Goal: Information Seeking & Learning: Learn about a topic

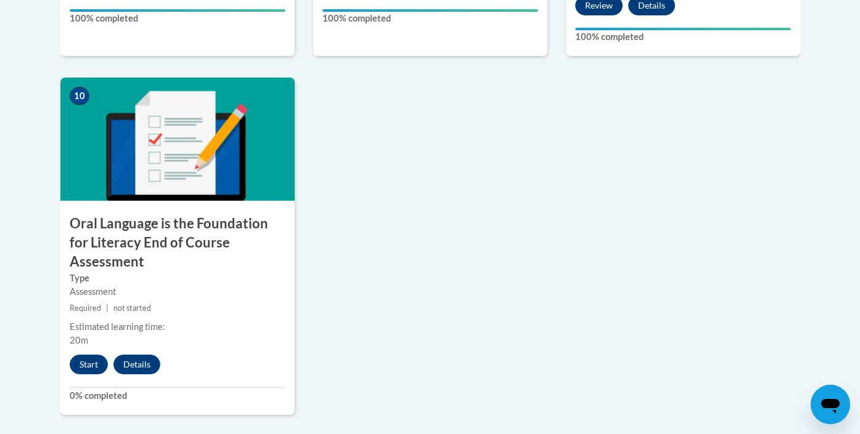
scroll to position [1413, 0]
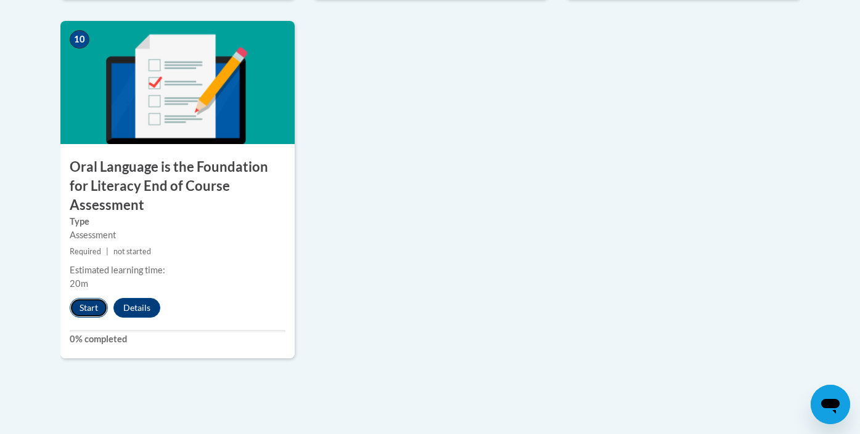
click at [76, 298] on button "Start" at bounding box center [89, 308] width 38 height 20
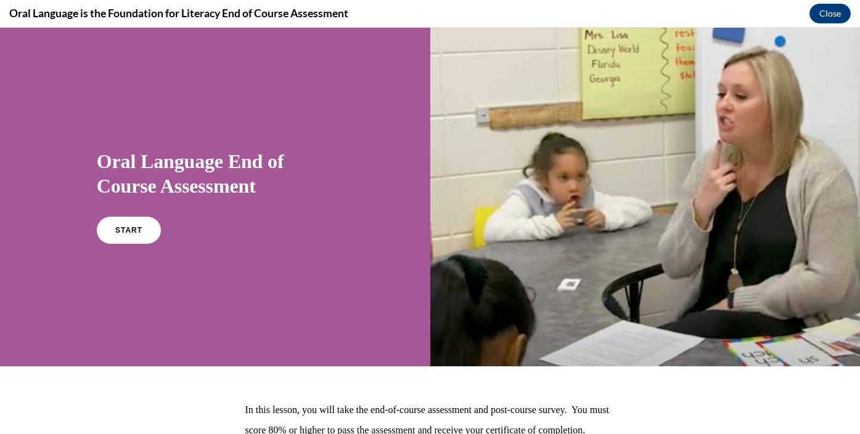
scroll to position [0, 0]
click at [126, 226] on span "START" at bounding box center [129, 230] width 28 height 9
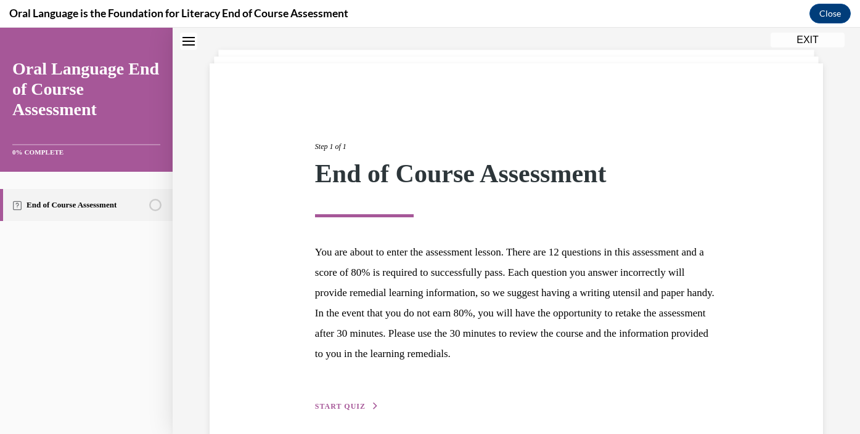
scroll to position [111, 0]
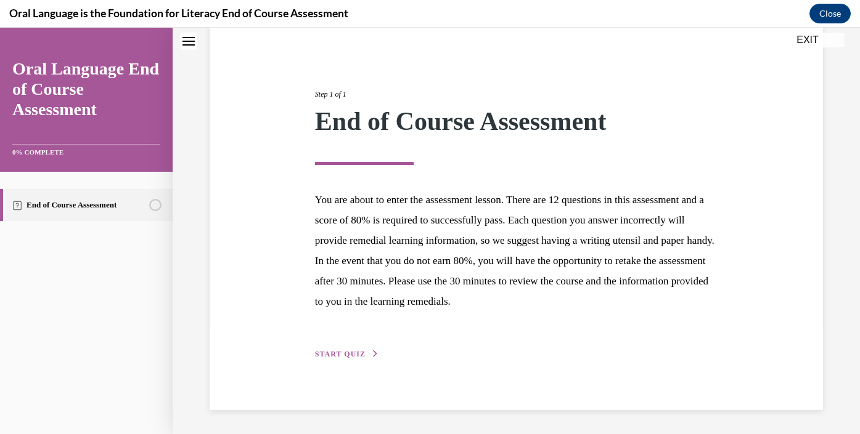
click at [350, 353] on span "START QUIZ" at bounding box center [340, 354] width 51 height 9
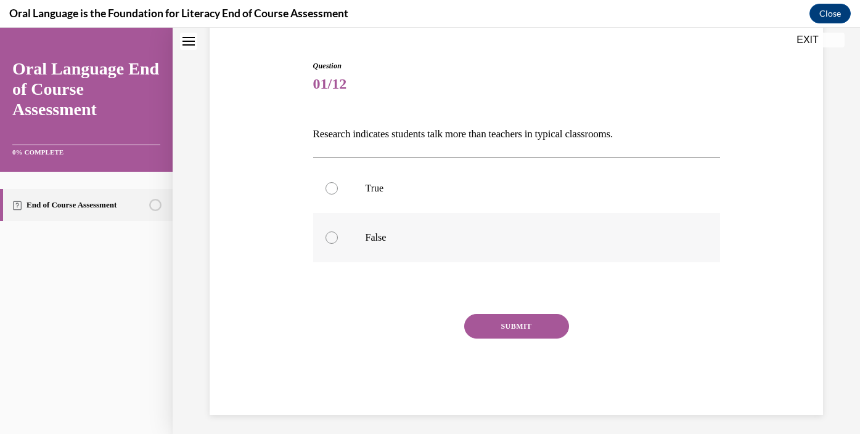
click at [333, 248] on label "False" at bounding box center [516, 237] width 407 height 49
click at [333, 244] on input "False" at bounding box center [331, 238] width 12 height 12
radio input "true"
click at [529, 339] on div "SUBMIT" at bounding box center [516, 345] width 407 height 62
click at [526, 327] on button "SUBMIT" at bounding box center [516, 326] width 105 height 25
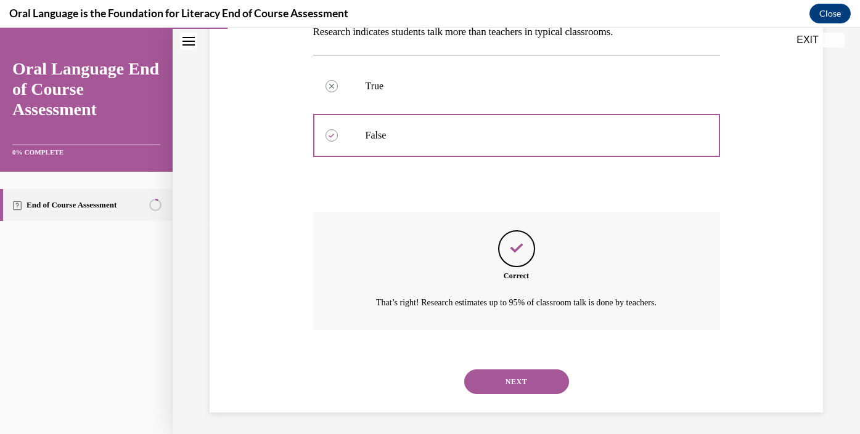
scroll to position [216, 0]
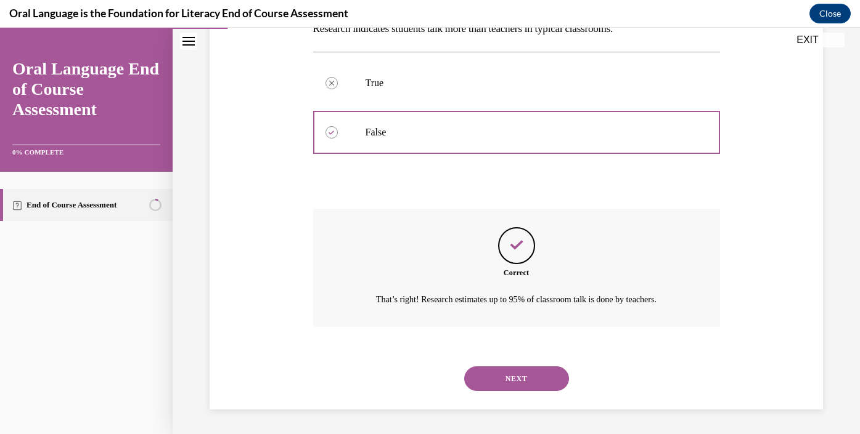
click at [525, 369] on button "NEXT" at bounding box center [516, 379] width 105 height 25
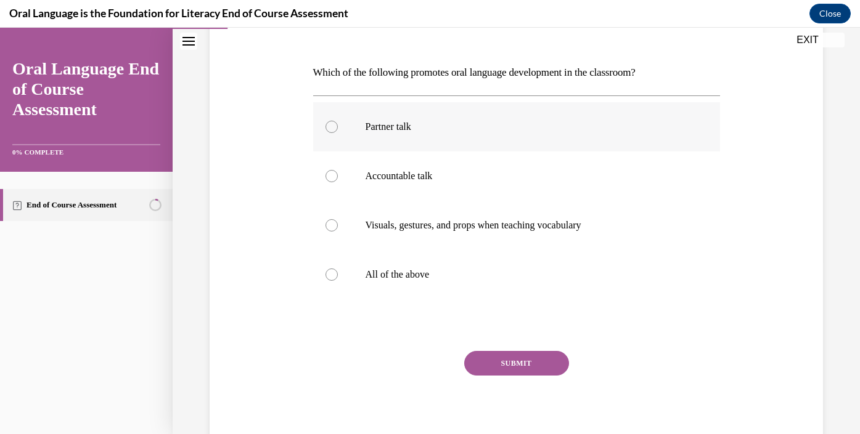
scroll to position [169, 0]
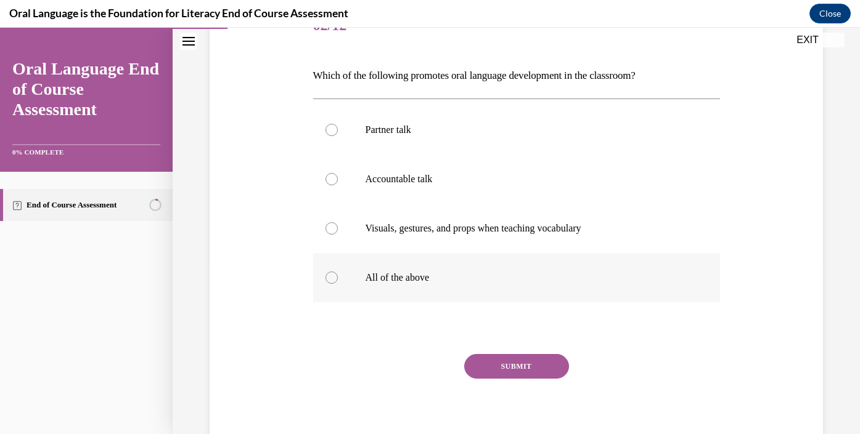
click at [339, 274] on label "All of the above" at bounding box center [516, 277] width 407 height 49
click at [338, 274] on input "All of the above" at bounding box center [331, 278] width 12 height 12
radio input "true"
click at [516, 360] on button "SUBMIT" at bounding box center [516, 366] width 105 height 25
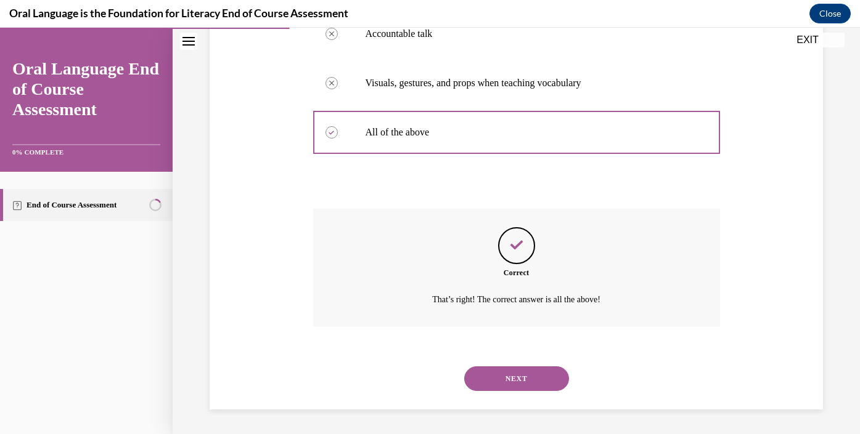
scroll to position [314, 0]
click at [516, 381] on button "NEXT" at bounding box center [516, 379] width 105 height 25
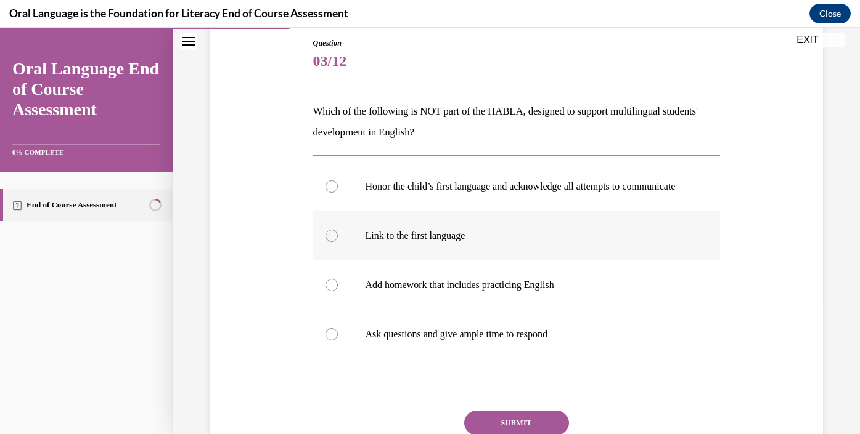
scroll to position [138, 0]
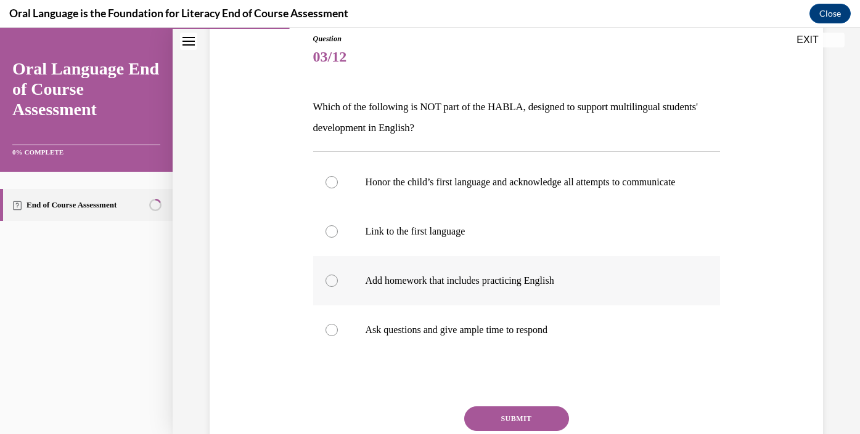
click at [333, 287] on div at bounding box center [331, 281] width 12 height 12
click at [333, 287] on input "Add homework that includes practicing English" at bounding box center [331, 281] width 12 height 12
radio input "true"
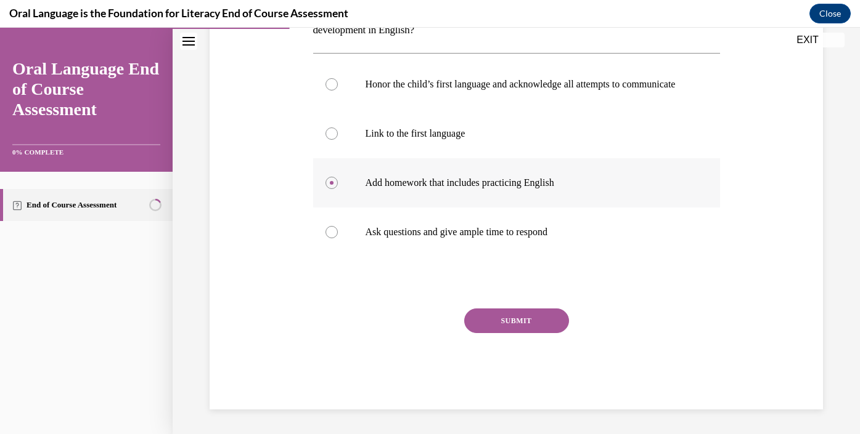
scroll to position [248, 0]
click at [523, 313] on button "SUBMIT" at bounding box center [516, 321] width 105 height 25
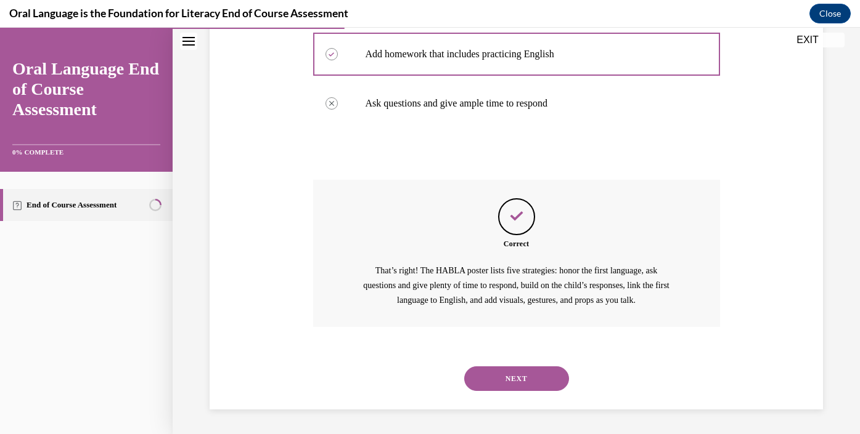
scroll to position [377, 0]
click at [520, 375] on button "NEXT" at bounding box center [516, 379] width 105 height 25
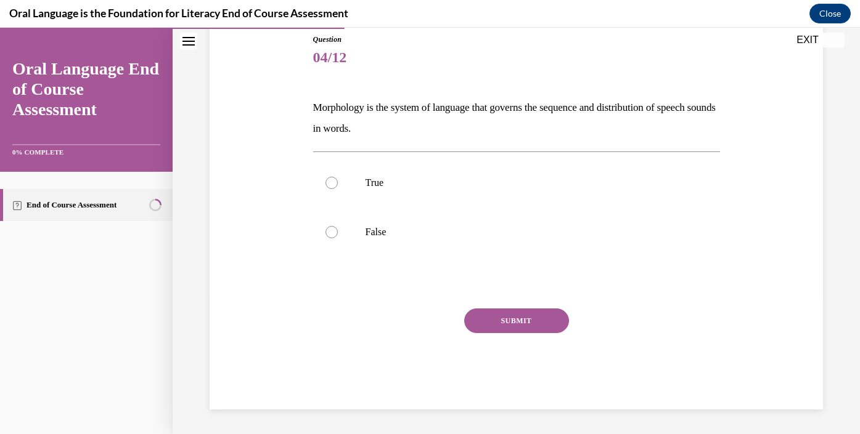
scroll to position [137, 0]
click at [406, 189] on p "True" at bounding box center [526, 183] width 323 height 12
click at [338, 189] on input "True" at bounding box center [331, 183] width 12 height 12
radio input "true"
click at [500, 322] on button "SUBMIT" at bounding box center [516, 321] width 105 height 25
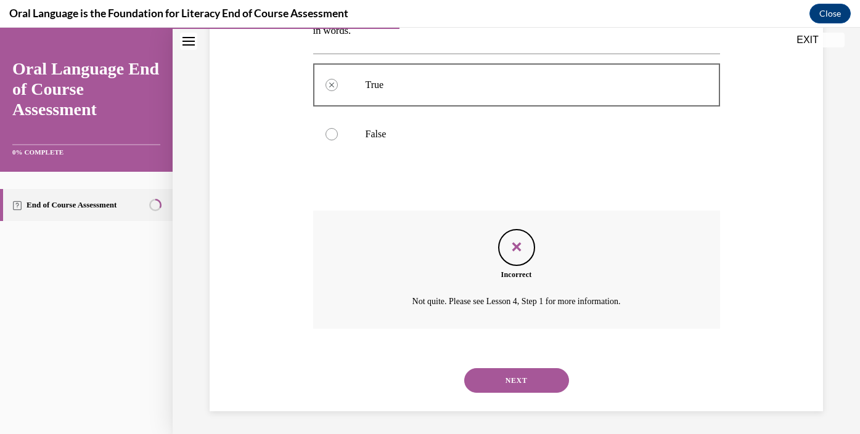
scroll to position [237, 0]
click at [505, 376] on button "NEXT" at bounding box center [516, 379] width 105 height 25
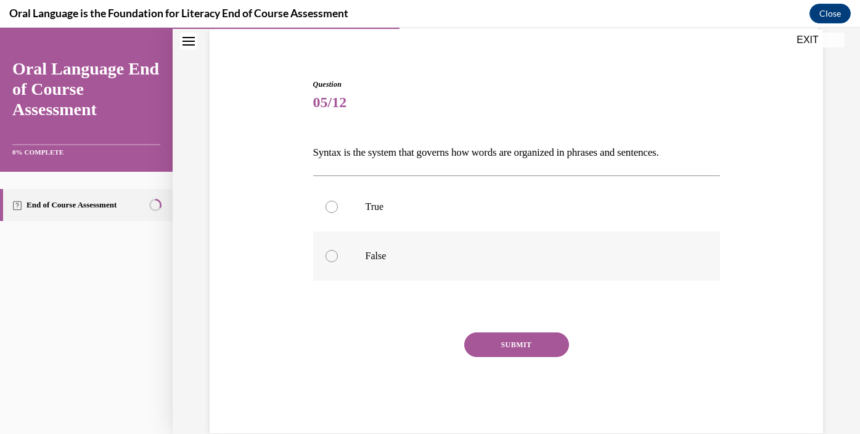
scroll to position [94, 0]
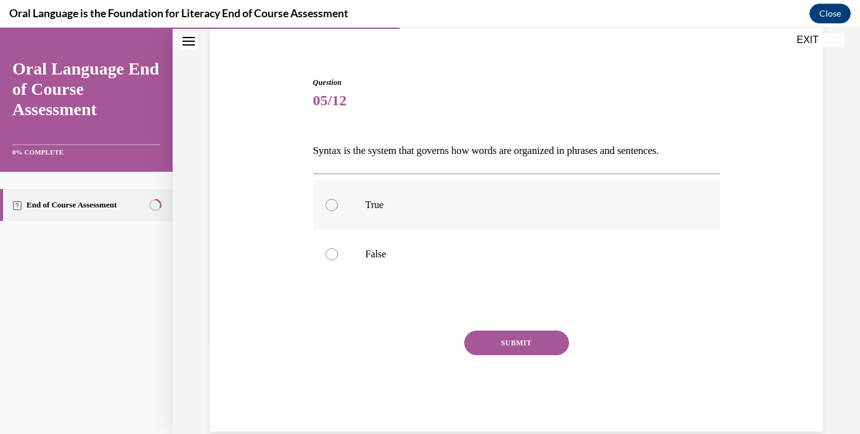
click at [360, 206] on label "True" at bounding box center [516, 205] width 407 height 49
click at [338, 206] on input "True" at bounding box center [331, 205] width 12 height 12
radio input "true"
click at [504, 338] on button "SUBMIT" at bounding box center [516, 343] width 105 height 25
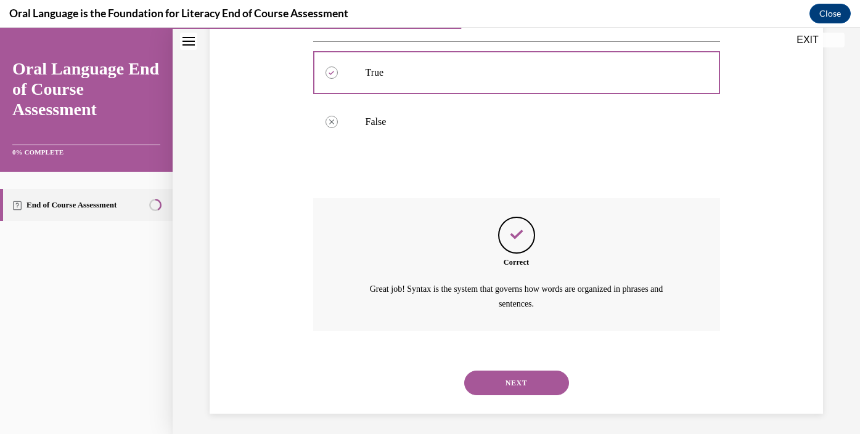
scroll to position [230, 0]
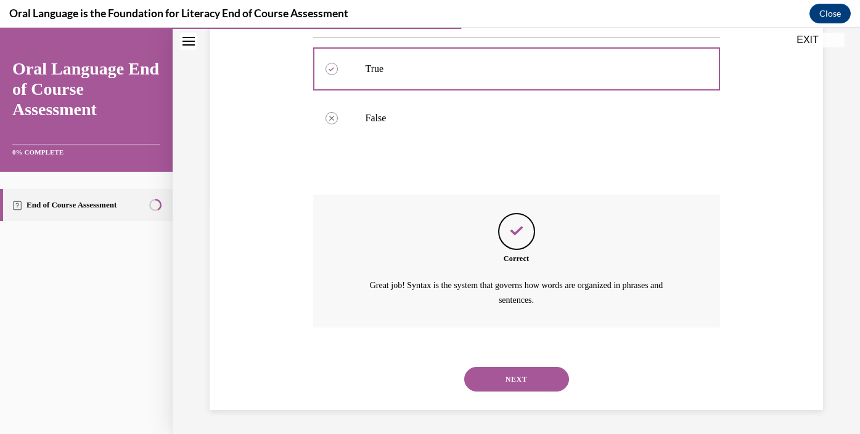
click at [500, 370] on button "NEXT" at bounding box center [516, 379] width 105 height 25
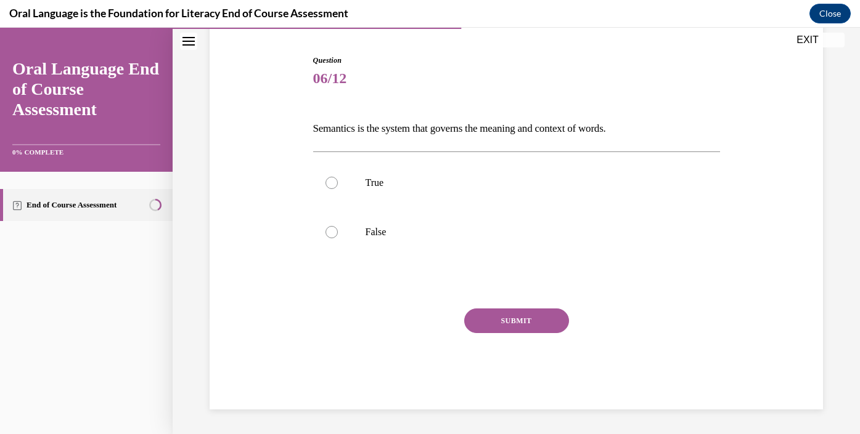
scroll to position [116, 0]
click at [385, 182] on p "True" at bounding box center [526, 183] width 323 height 12
click at [338, 182] on input "True" at bounding box center [331, 183] width 12 height 12
radio input "true"
click at [492, 315] on button "SUBMIT" at bounding box center [516, 321] width 105 height 25
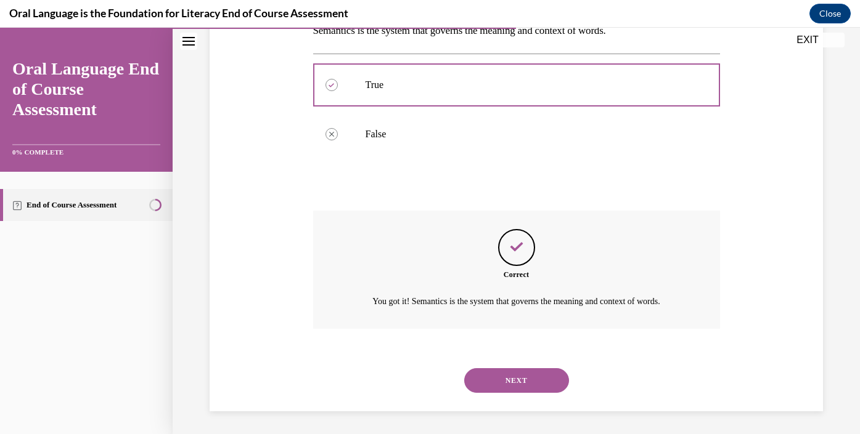
scroll to position [216, 0]
click at [512, 374] on button "NEXT" at bounding box center [516, 379] width 105 height 25
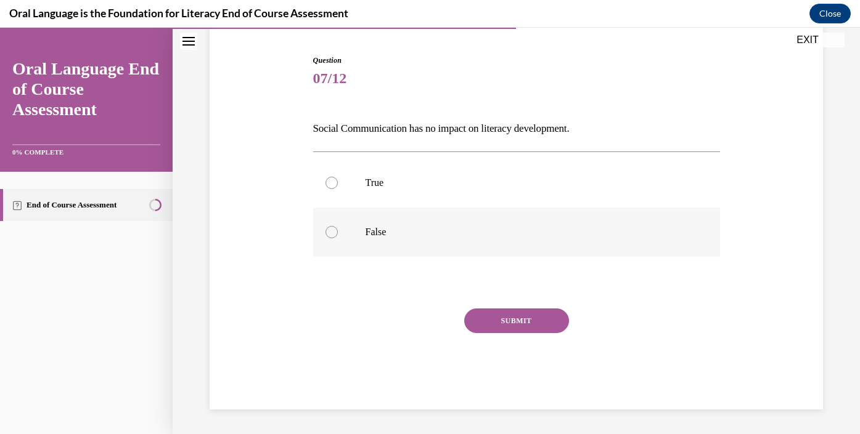
click at [341, 225] on label "False" at bounding box center [516, 232] width 407 height 49
click at [338, 226] on input "False" at bounding box center [331, 232] width 12 height 12
radio input "true"
click at [529, 332] on button "SUBMIT" at bounding box center [516, 321] width 105 height 25
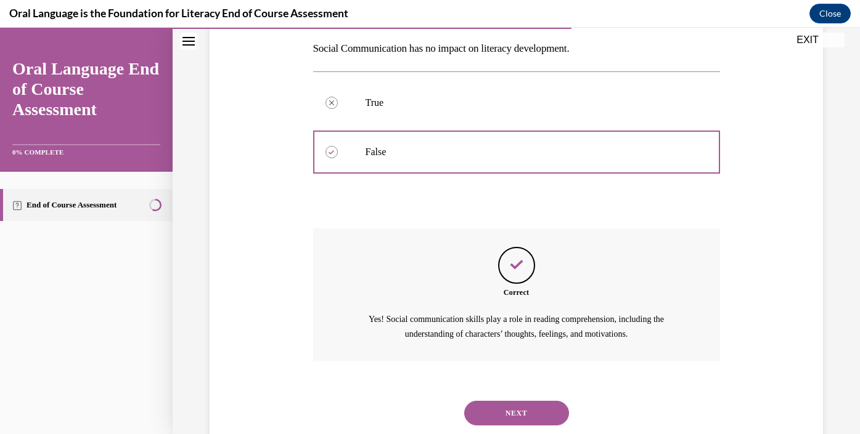
scroll to position [230, 0]
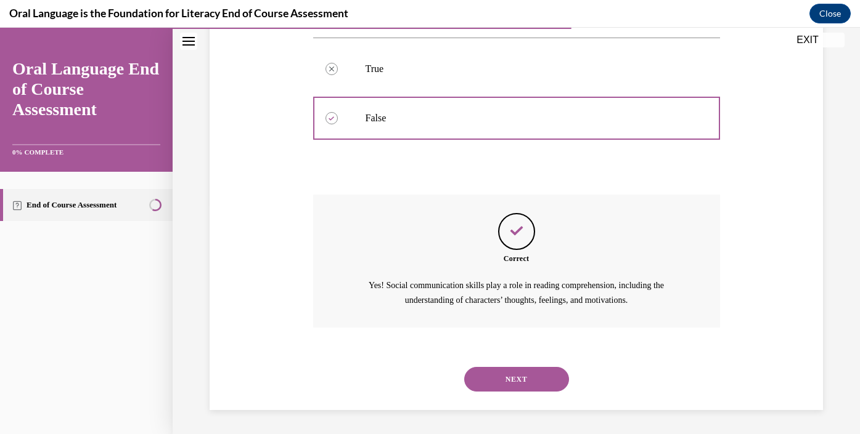
click at [514, 368] on button "NEXT" at bounding box center [516, 379] width 105 height 25
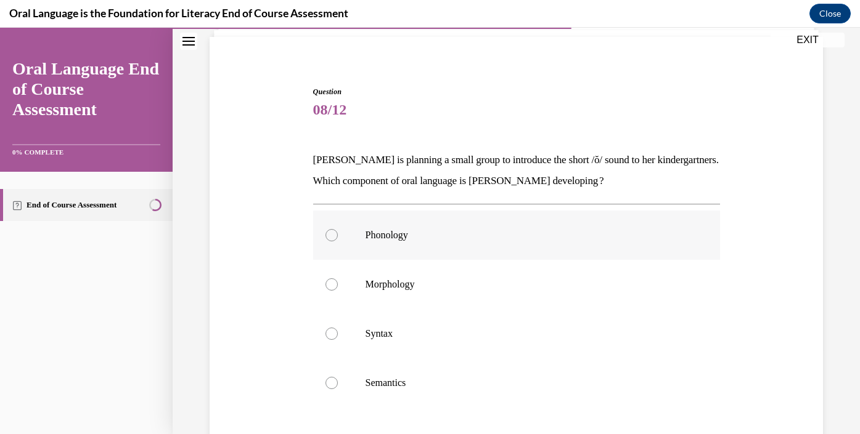
scroll to position [84, 0]
click at [412, 251] on label "Phonology" at bounding box center [516, 236] width 407 height 49
click at [338, 243] on input "Phonology" at bounding box center [331, 236] width 12 height 12
radio input "true"
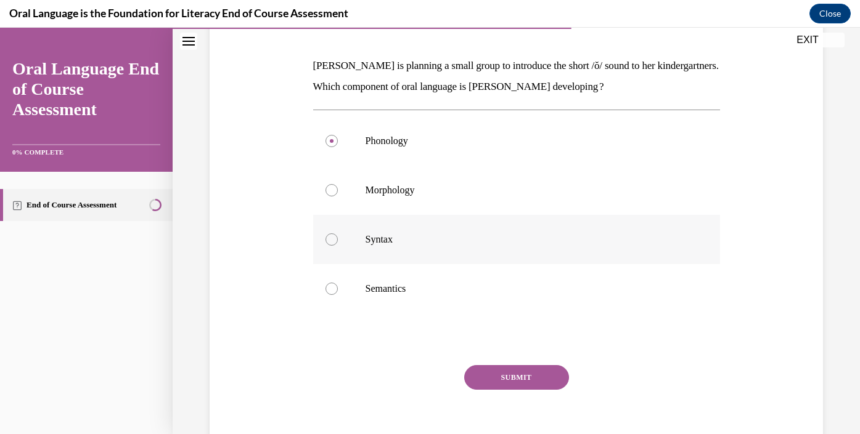
scroll to position [177, 0]
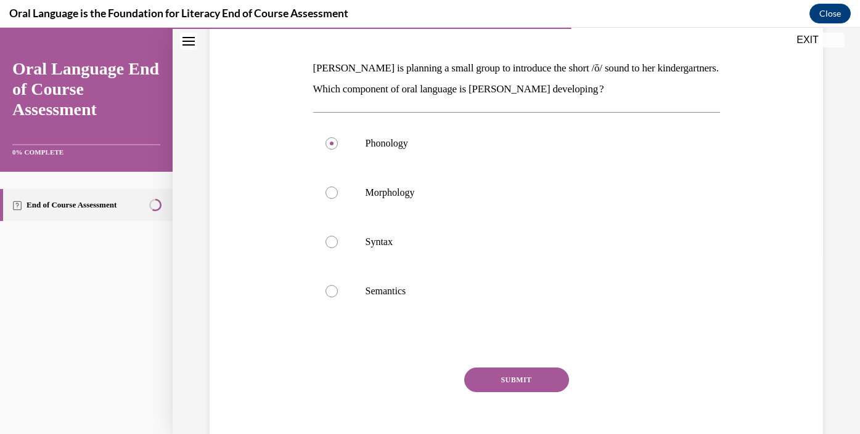
click at [491, 379] on button "SUBMIT" at bounding box center [516, 380] width 105 height 25
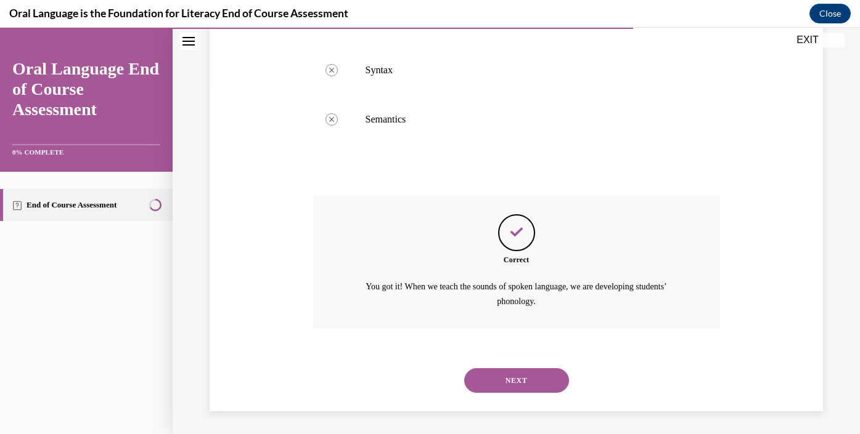
scroll to position [350, 0]
click at [492, 375] on button "NEXT" at bounding box center [516, 379] width 105 height 25
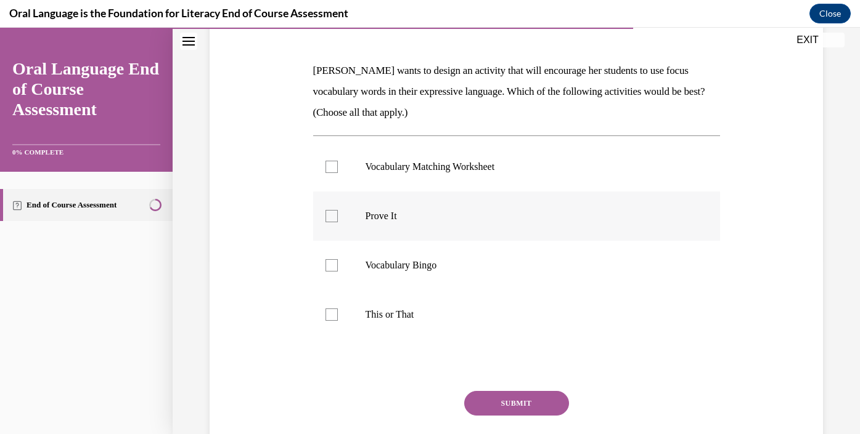
scroll to position [176, 0]
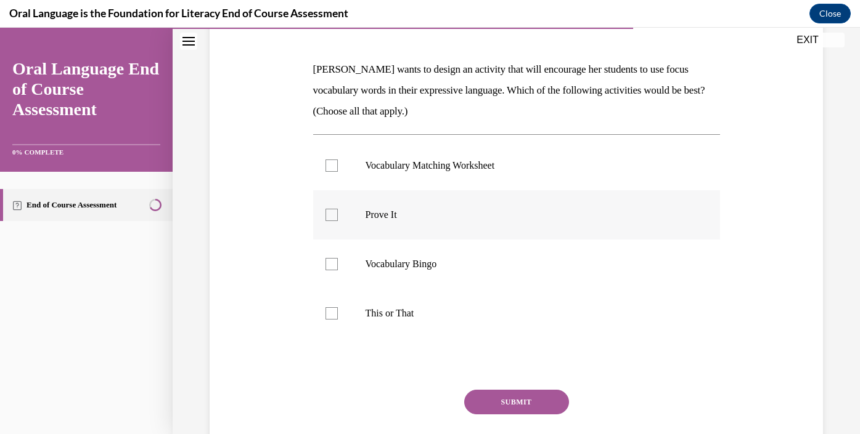
click at [346, 209] on label "Prove It" at bounding box center [516, 214] width 407 height 49
click at [338, 209] on input "Prove It" at bounding box center [331, 215] width 12 height 12
checkbox input "true"
click at [335, 310] on div at bounding box center [331, 313] width 12 height 12
click at [335, 310] on input "This or That" at bounding box center [331, 313] width 12 height 12
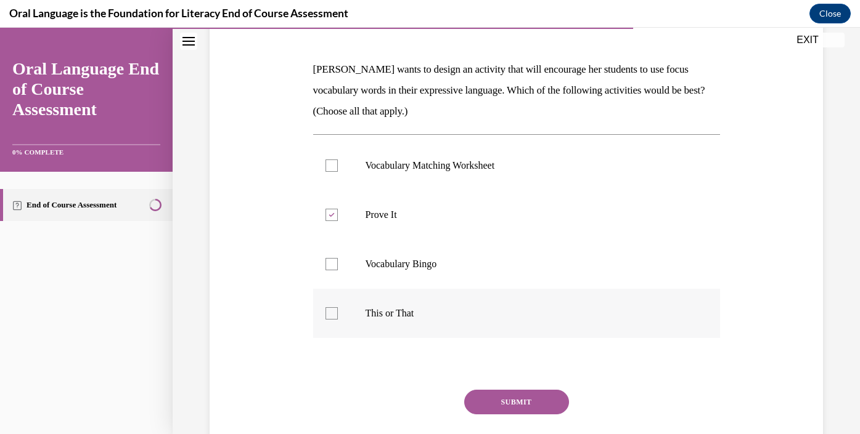
checkbox input "true"
click at [503, 397] on button "SUBMIT" at bounding box center [516, 402] width 105 height 25
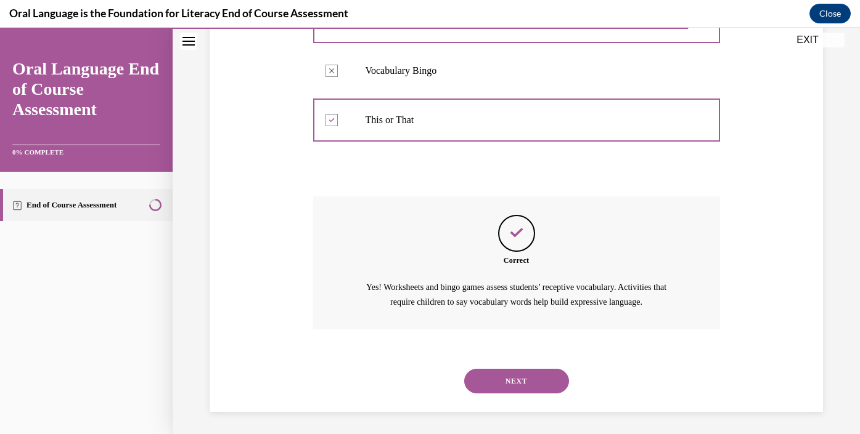
scroll to position [371, 0]
click at [508, 381] on button "NEXT" at bounding box center [516, 379] width 105 height 25
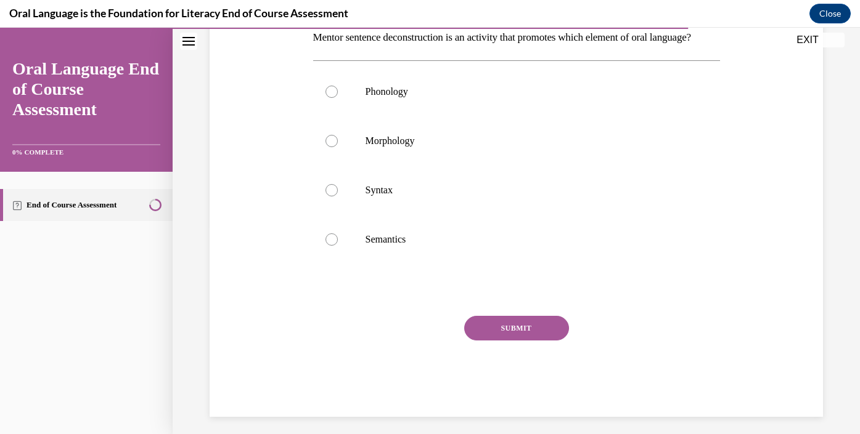
scroll to position [232, 0]
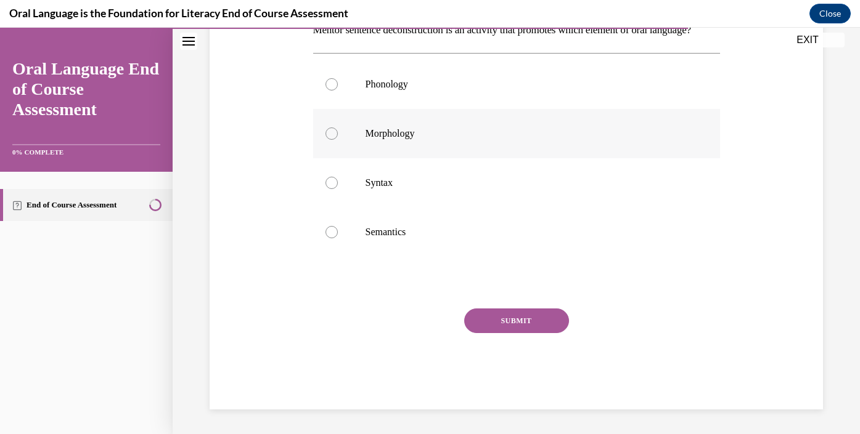
click at [397, 140] on p "Morphology" at bounding box center [526, 134] width 323 height 12
click at [338, 140] on input "Morphology" at bounding box center [331, 134] width 12 height 12
radio input "true"
click at [498, 317] on button "SUBMIT" at bounding box center [516, 321] width 105 height 25
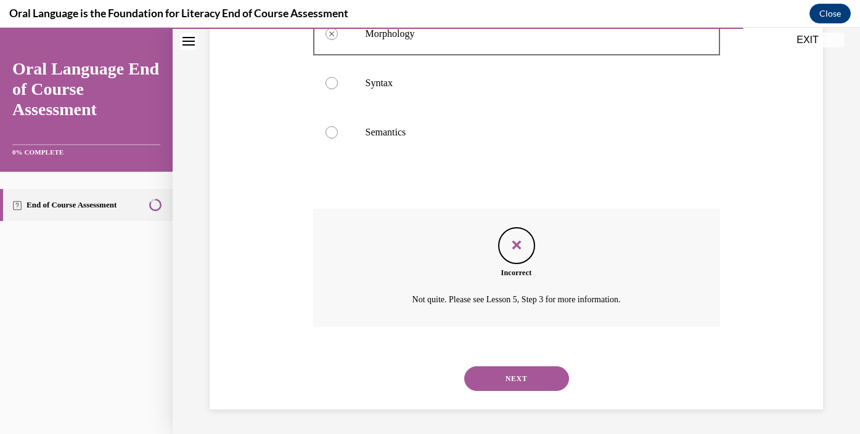
scroll to position [336, 0]
click at [498, 379] on button "NEXT" at bounding box center [516, 379] width 105 height 25
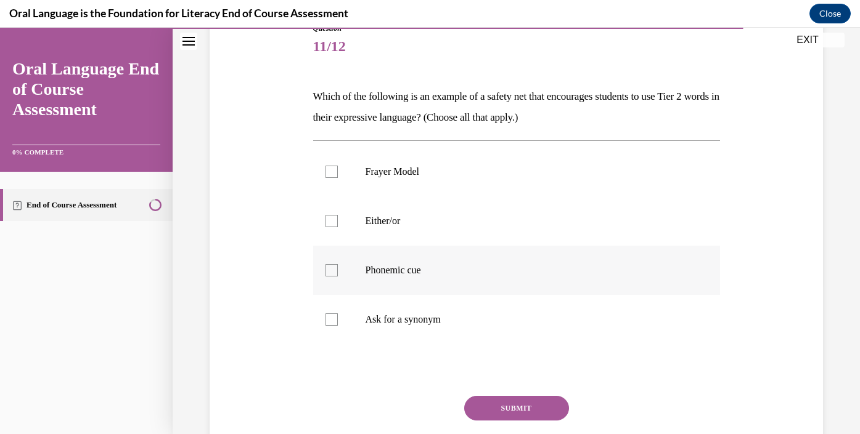
scroll to position [149, 0]
click at [333, 211] on label "Either/or" at bounding box center [516, 220] width 407 height 49
click at [333, 214] on input "Either/or" at bounding box center [331, 220] width 12 height 12
checkbox input "true"
click at [332, 319] on div at bounding box center [331, 319] width 12 height 12
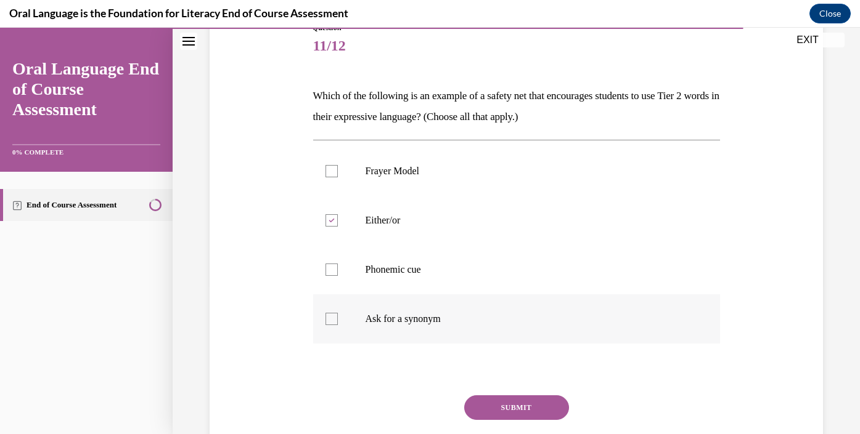
click at [332, 319] on input "Ask for a synonym" at bounding box center [331, 319] width 12 height 12
checkbox input "true"
click at [489, 403] on button "SUBMIT" at bounding box center [516, 408] width 105 height 25
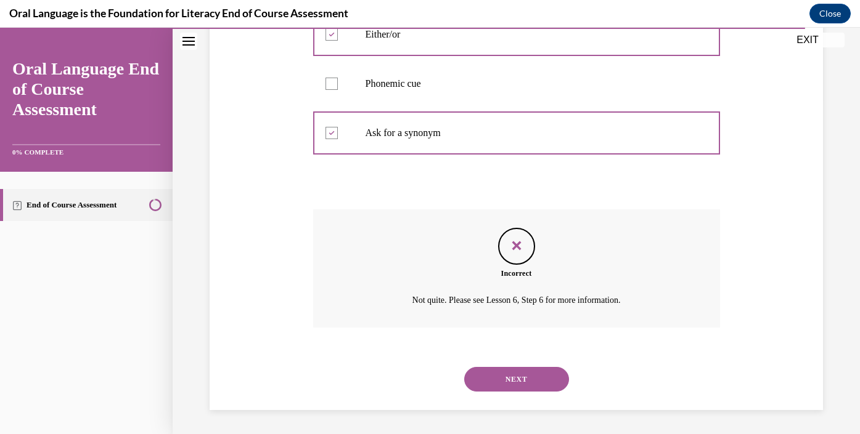
scroll to position [336, 0]
click at [504, 370] on button "NEXT" at bounding box center [516, 379] width 105 height 25
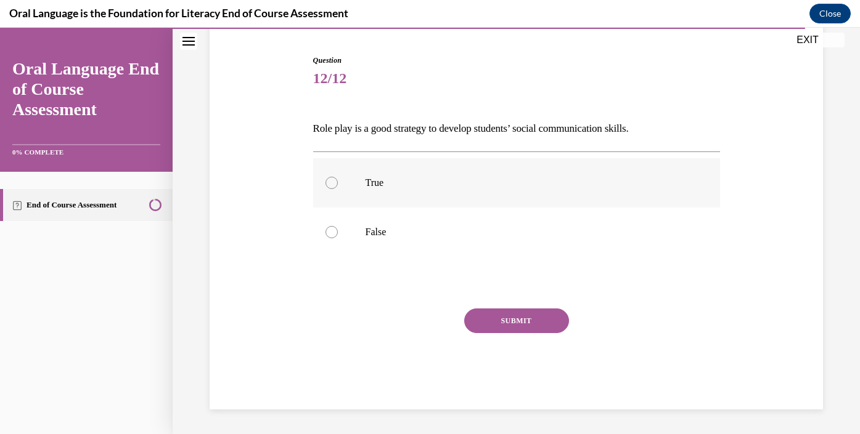
click at [399, 182] on p "True" at bounding box center [526, 183] width 323 height 12
click at [338, 182] on input "True" at bounding box center [331, 183] width 12 height 12
radio input "true"
click at [506, 320] on button "SUBMIT" at bounding box center [516, 321] width 105 height 25
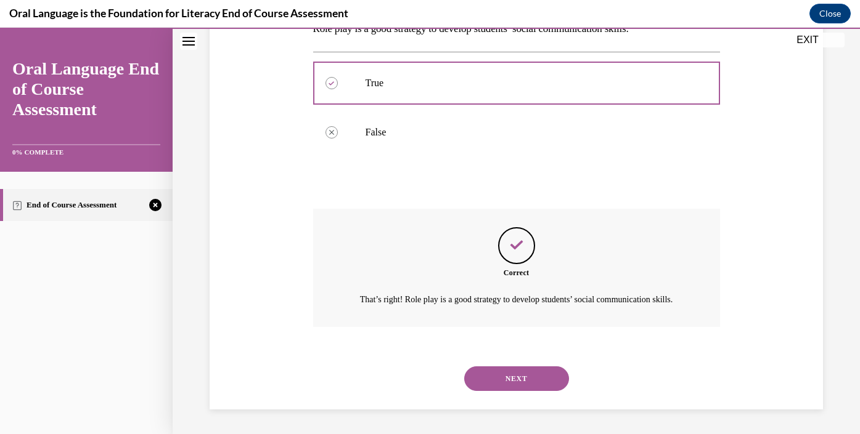
scroll to position [230, 0]
click at [515, 379] on button "NEXT" at bounding box center [516, 379] width 105 height 25
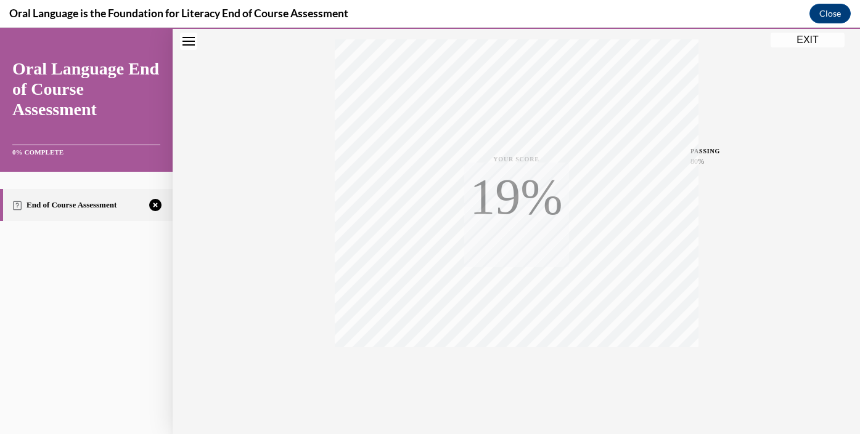
scroll to position [225, 0]
click at [510, 355] on icon "button" at bounding box center [516, 359] width 44 height 14
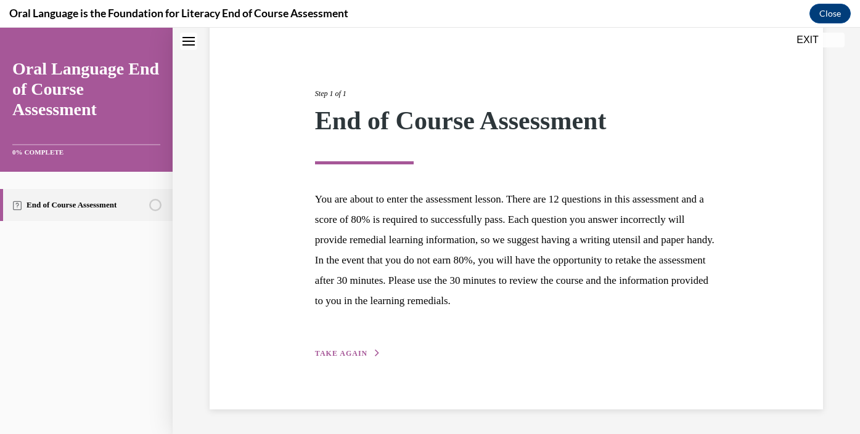
scroll to position [111, 0]
click at [325, 348] on div "Step 1 of 1 End of Course Assessment You are about to enter the assessment less…" at bounding box center [516, 210] width 421 height 301
click at [336, 346] on div "Step 1 of 1 End of Course Assessment You are about to enter the assessment less…" at bounding box center [516, 210] width 421 height 301
click at [337, 356] on span "TAKE AGAIN" at bounding box center [341, 354] width 52 height 9
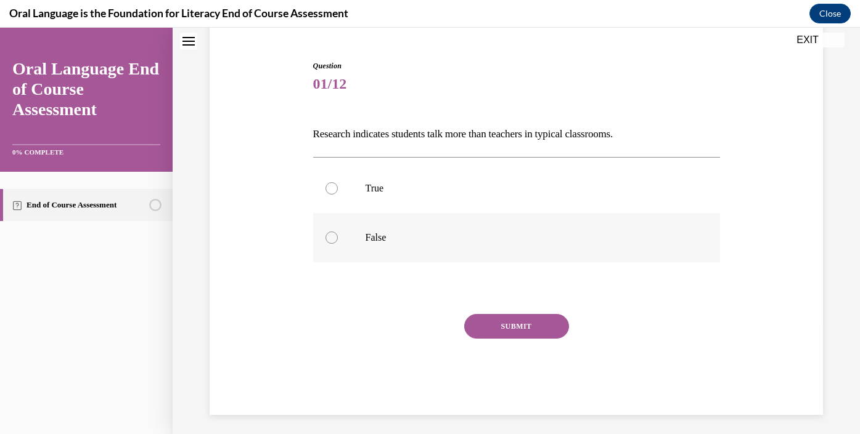
click at [339, 234] on label "False" at bounding box center [516, 237] width 407 height 49
click at [338, 234] on input "False" at bounding box center [331, 238] width 12 height 12
radio input "true"
click at [518, 326] on button "SUBMIT" at bounding box center [516, 326] width 105 height 25
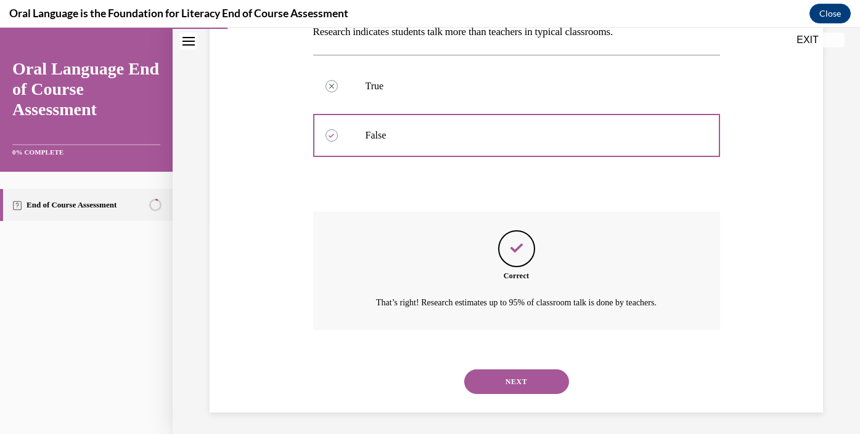
scroll to position [216, 0]
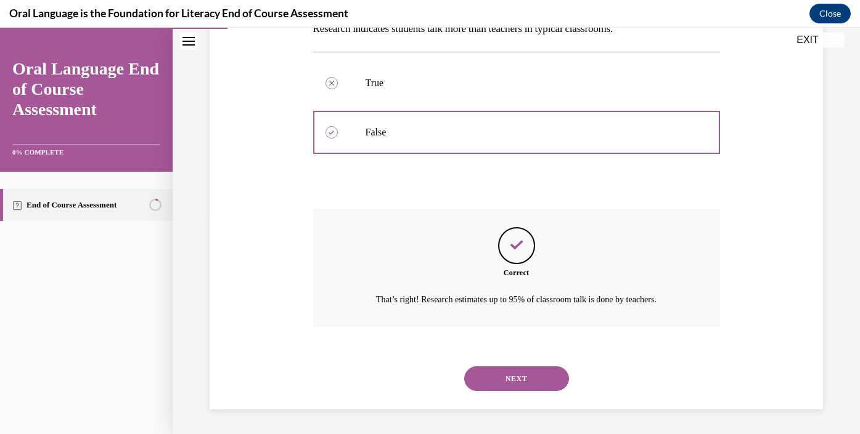
click at [521, 380] on button "NEXT" at bounding box center [516, 379] width 105 height 25
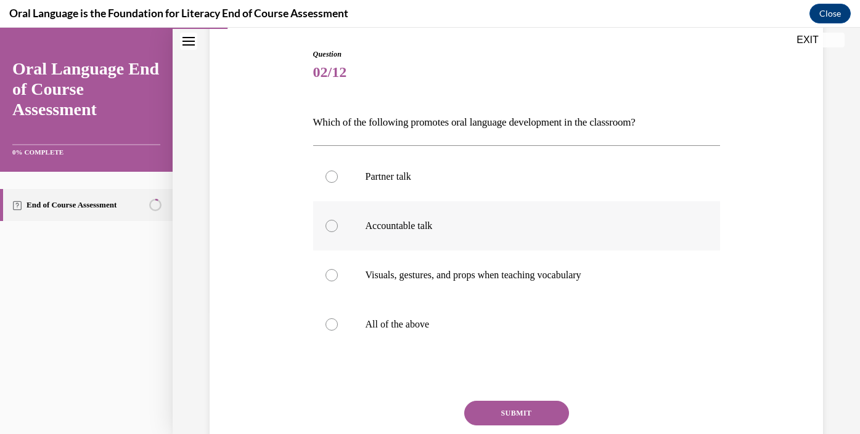
scroll to position [131, 0]
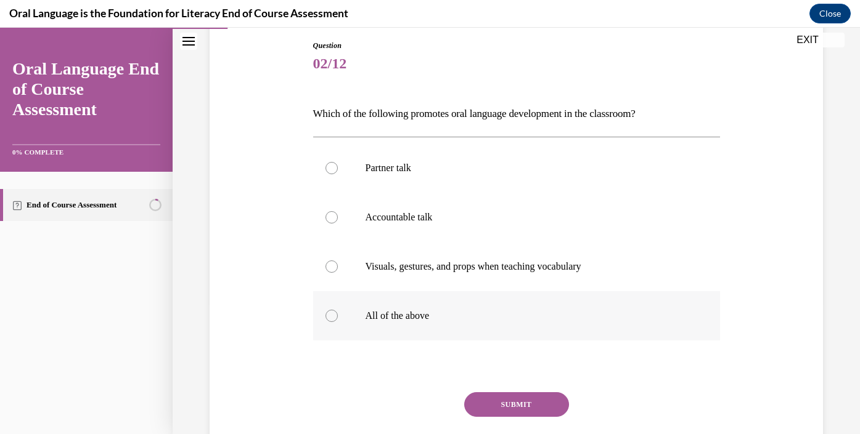
click at [365, 317] on p "All of the above" at bounding box center [526, 316] width 323 height 12
click at [338, 317] on input "All of the above" at bounding box center [331, 316] width 12 height 12
radio input "true"
click at [482, 407] on button "SUBMIT" at bounding box center [516, 404] width 105 height 25
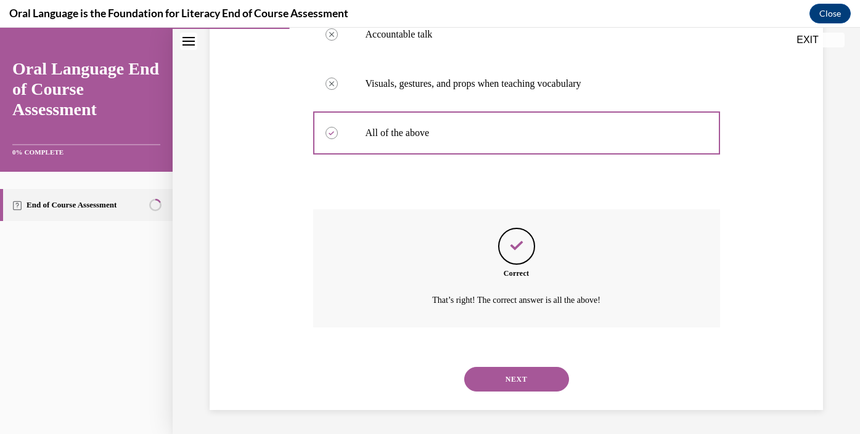
scroll to position [315, 0]
click at [532, 390] on button "NEXT" at bounding box center [516, 379] width 105 height 25
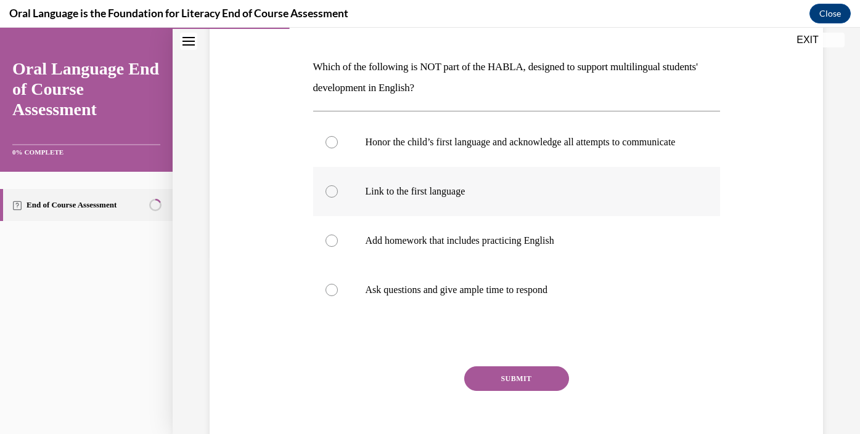
scroll to position [182, 0]
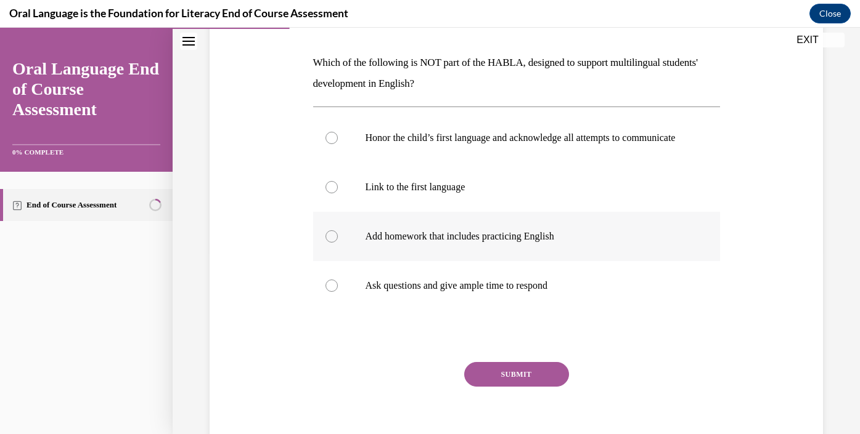
click at [411, 240] on label "Add homework that includes practicing English" at bounding box center [516, 236] width 407 height 49
click at [338, 240] on input "Add homework that includes practicing English" at bounding box center [331, 236] width 12 height 12
radio input "true"
click at [494, 387] on button "SUBMIT" at bounding box center [516, 374] width 105 height 25
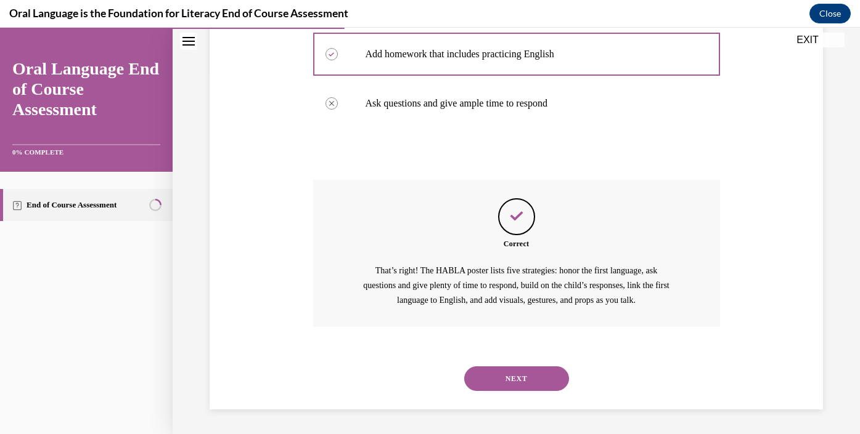
scroll to position [377, 0]
click at [508, 384] on button "NEXT" at bounding box center [516, 379] width 105 height 25
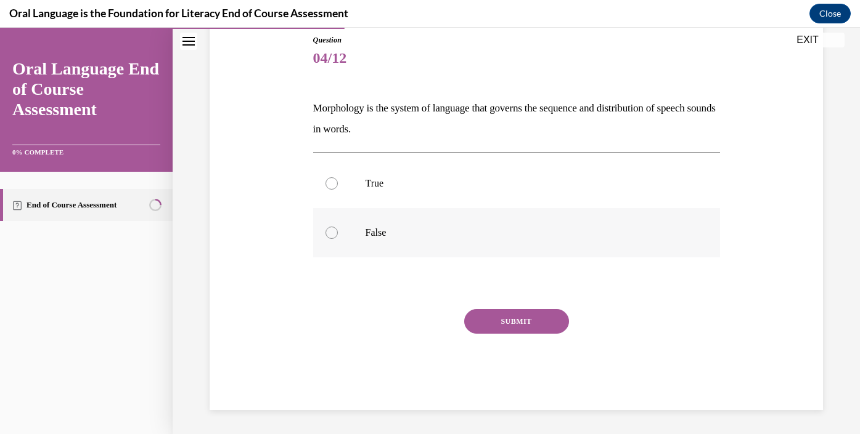
click at [378, 238] on p "False" at bounding box center [526, 233] width 323 height 12
click at [338, 238] on input "False" at bounding box center [331, 233] width 12 height 12
radio input "true"
click at [497, 319] on button "SUBMIT" at bounding box center [516, 321] width 105 height 25
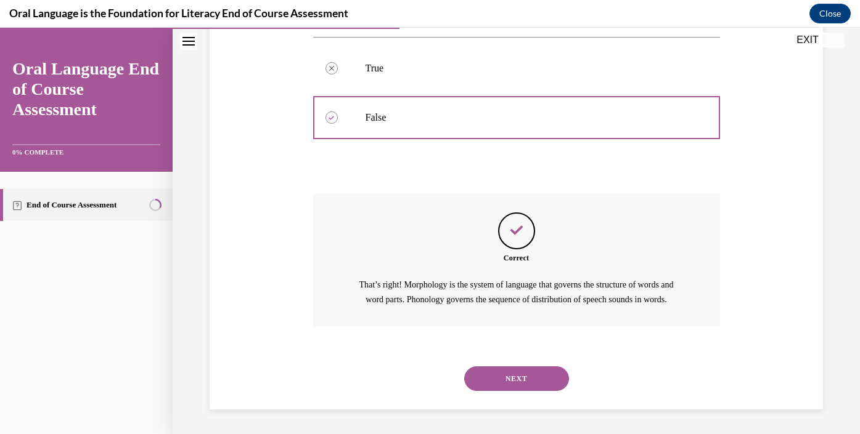
scroll to position [266, 0]
click at [508, 379] on button "NEXT" at bounding box center [516, 379] width 105 height 25
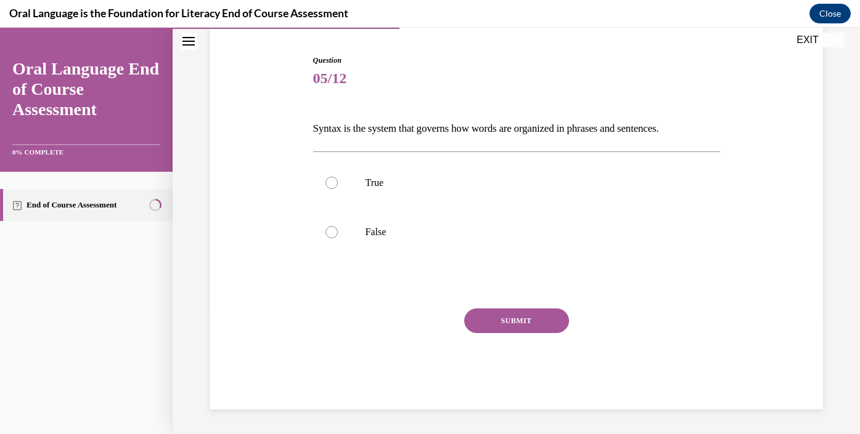
scroll to position [116, 0]
click at [370, 195] on label "True" at bounding box center [516, 182] width 407 height 49
click at [338, 189] on input "True" at bounding box center [331, 183] width 12 height 12
radio input "true"
click at [483, 324] on button "SUBMIT" at bounding box center [516, 321] width 105 height 25
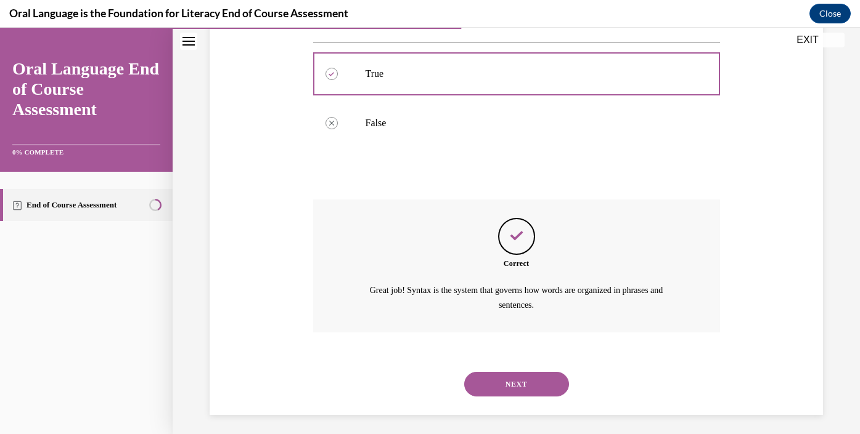
scroll to position [230, 0]
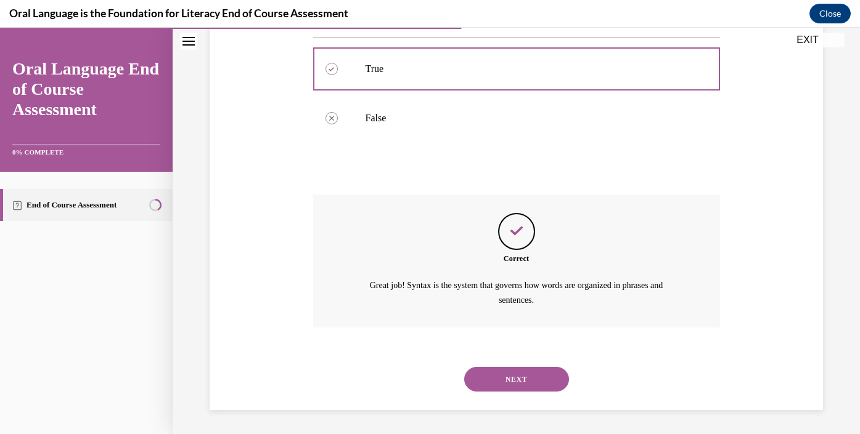
click at [508, 375] on button "NEXT" at bounding box center [516, 379] width 105 height 25
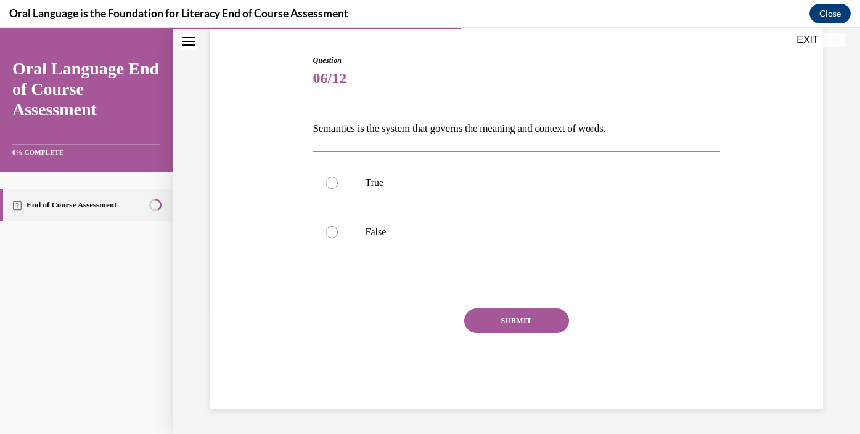
scroll to position [116, 0]
click at [399, 187] on p "True" at bounding box center [526, 183] width 323 height 12
click at [338, 187] on input "True" at bounding box center [331, 183] width 12 height 12
radio input "true"
click at [498, 319] on button "SUBMIT" at bounding box center [516, 321] width 105 height 25
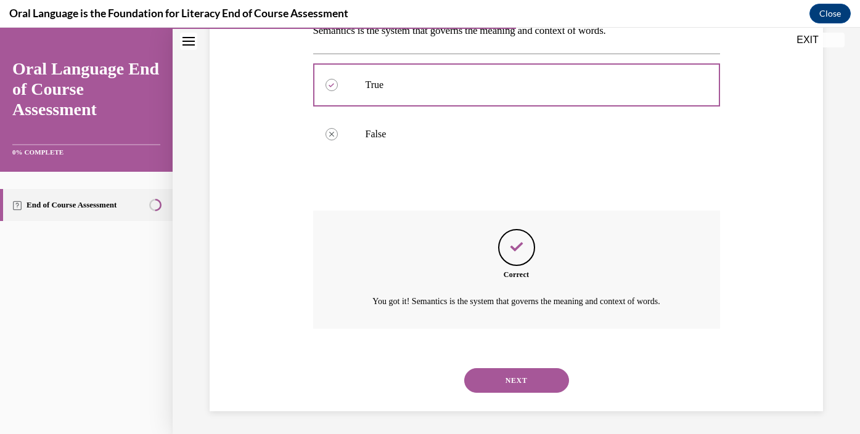
scroll to position [216, 0]
click at [502, 380] on button "NEXT" at bounding box center [516, 379] width 105 height 25
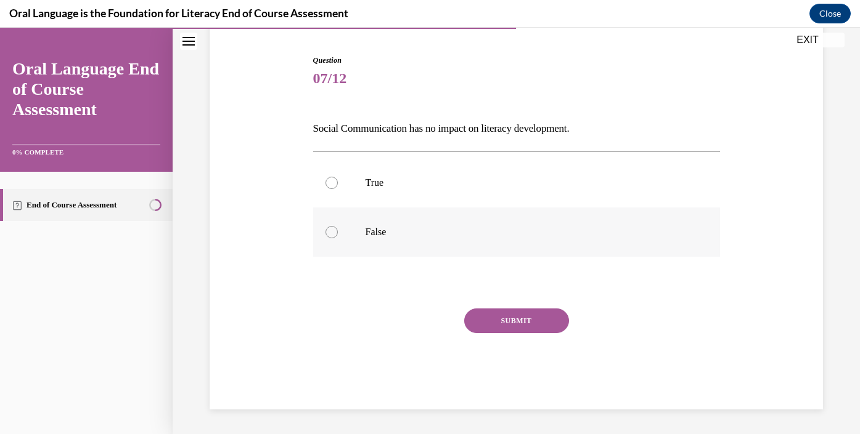
click at [384, 251] on label "False" at bounding box center [516, 232] width 407 height 49
click at [338, 238] on input "False" at bounding box center [331, 232] width 12 height 12
radio input "true"
click at [500, 312] on button "SUBMIT" at bounding box center [516, 321] width 105 height 25
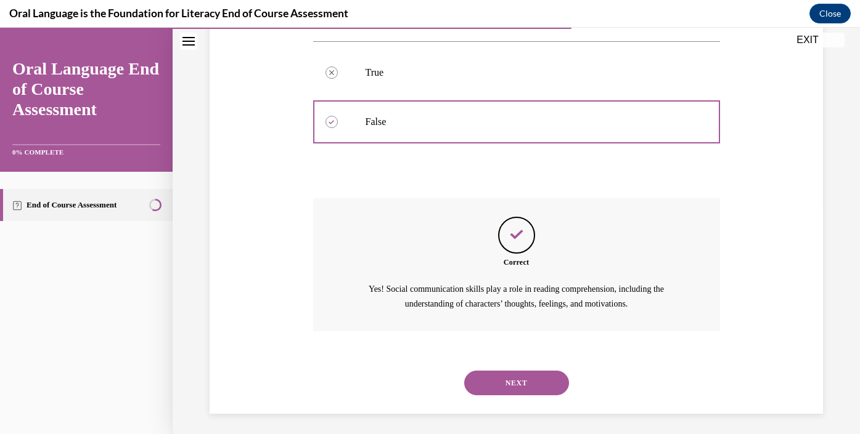
scroll to position [230, 0]
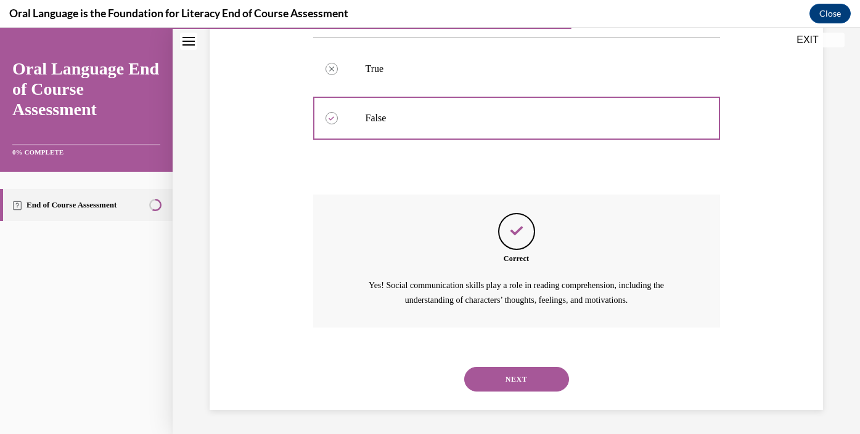
click at [506, 374] on button "NEXT" at bounding box center [516, 379] width 105 height 25
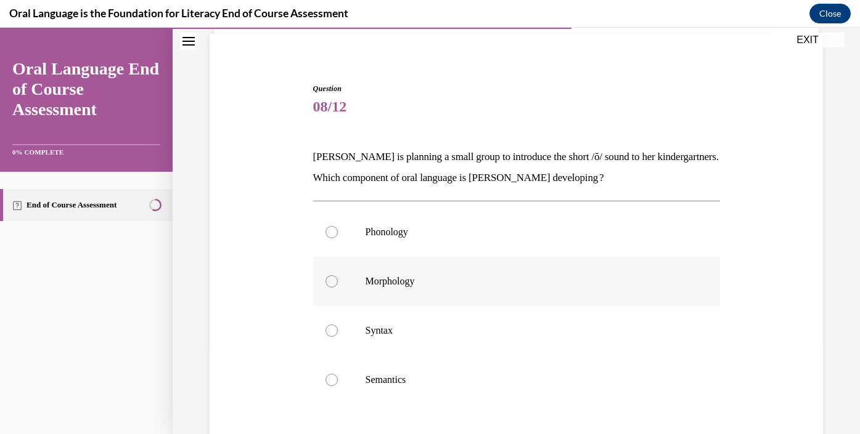
scroll to position [97, 0]
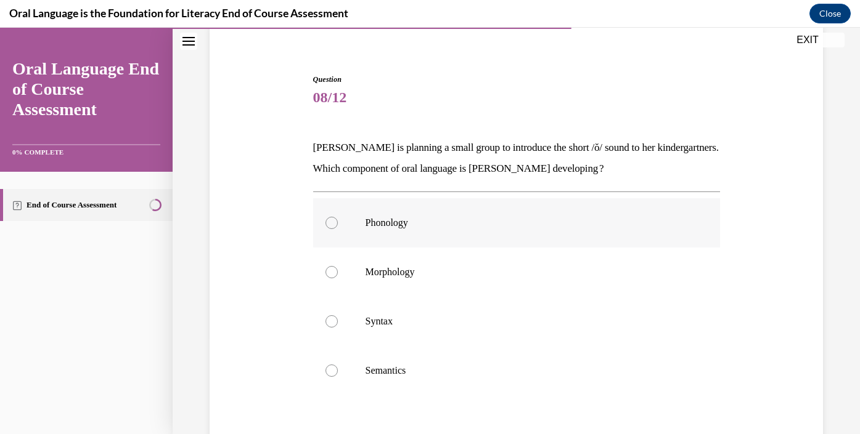
click at [404, 226] on p "Phonology" at bounding box center [526, 223] width 323 height 12
click at [338, 226] on input "Phonology" at bounding box center [331, 223] width 12 height 12
radio input "true"
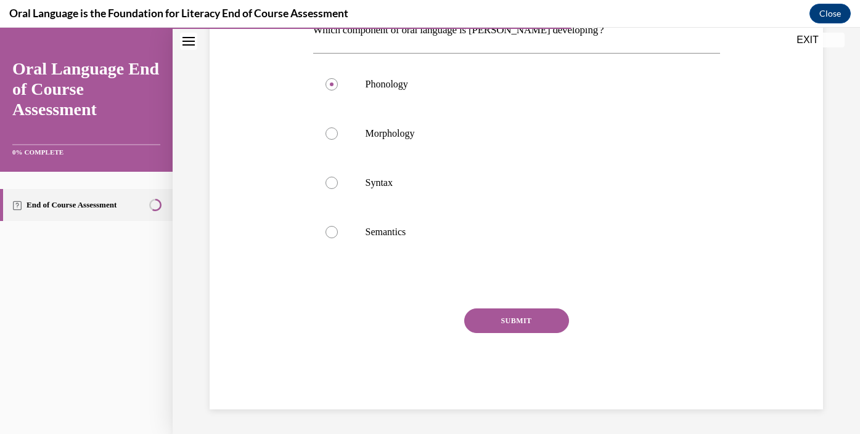
click at [510, 317] on button "SUBMIT" at bounding box center [516, 321] width 105 height 25
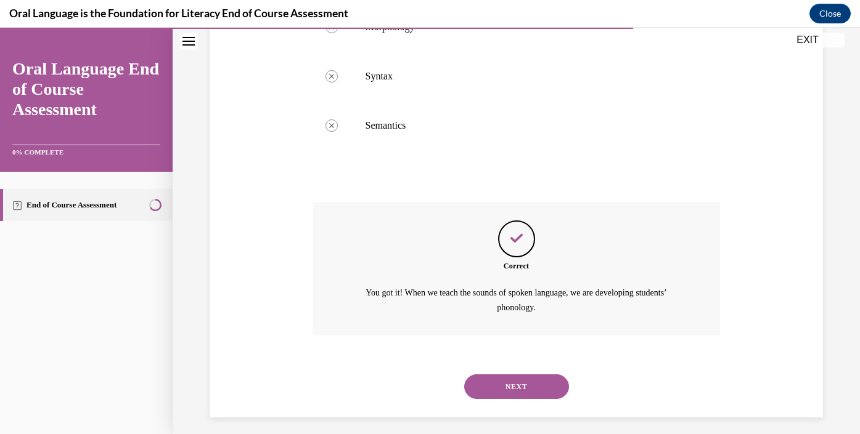
scroll to position [350, 0]
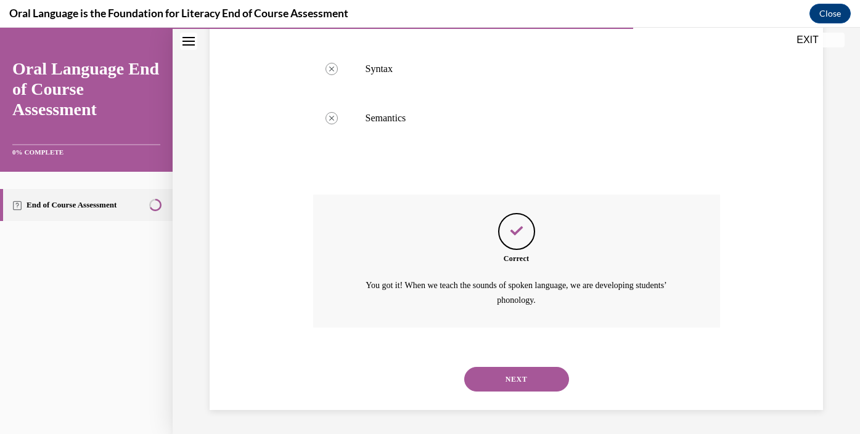
click at [510, 376] on button "NEXT" at bounding box center [516, 379] width 105 height 25
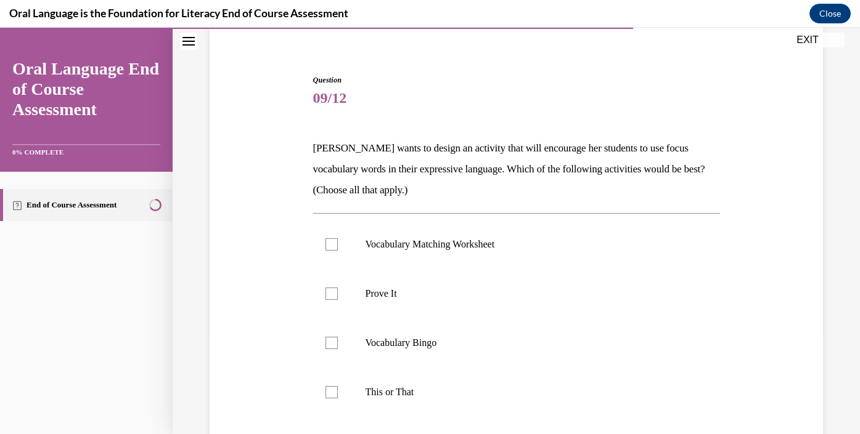
scroll to position [108, 0]
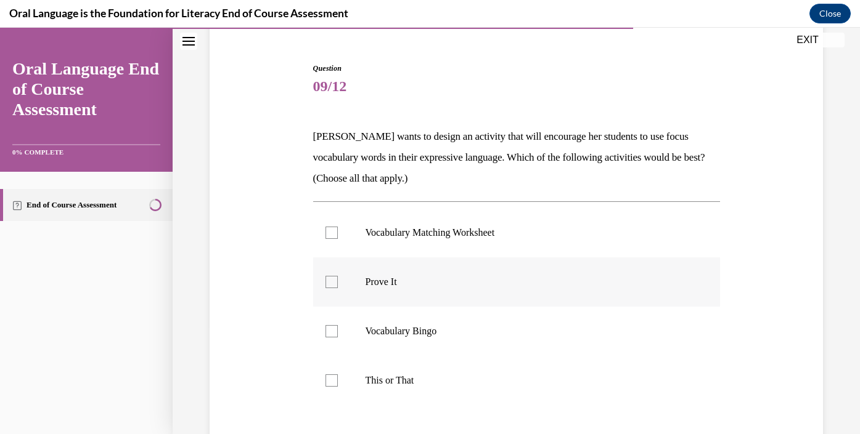
click at [358, 282] on label "Prove It" at bounding box center [516, 282] width 407 height 49
click at [338, 282] on input "Prove It" at bounding box center [331, 282] width 12 height 12
checkbox input "true"
click at [340, 378] on label "This or That" at bounding box center [516, 380] width 407 height 49
click at [338, 378] on input "This or That" at bounding box center [331, 381] width 12 height 12
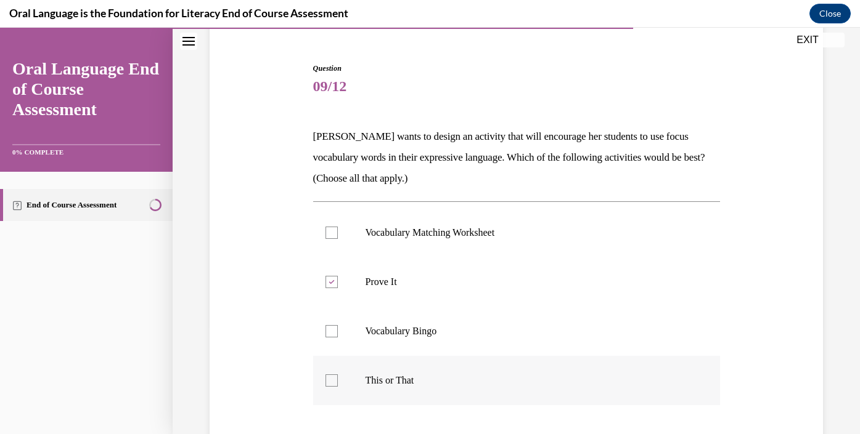
checkbox input "true"
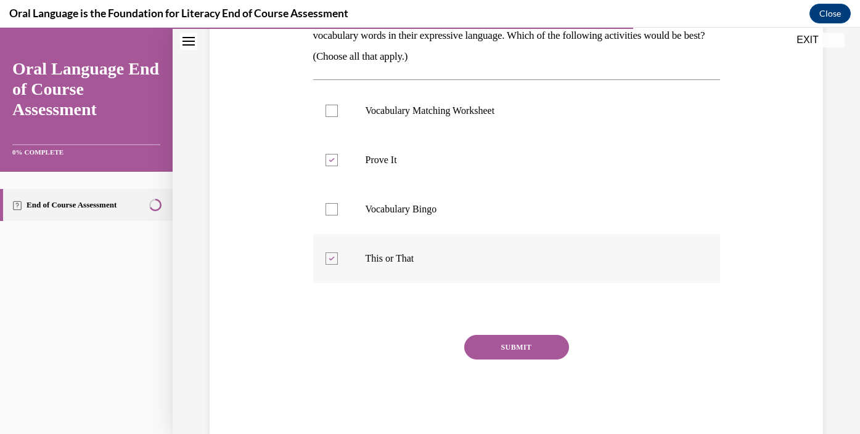
scroll to position [227, 0]
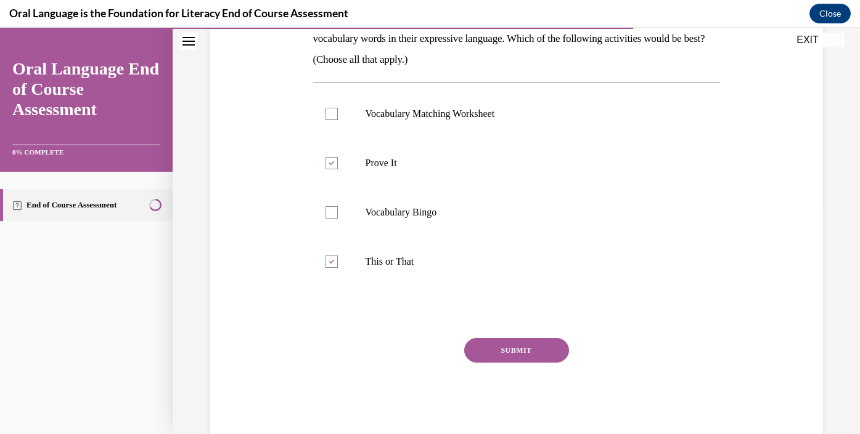
click at [498, 349] on button "SUBMIT" at bounding box center [516, 350] width 105 height 25
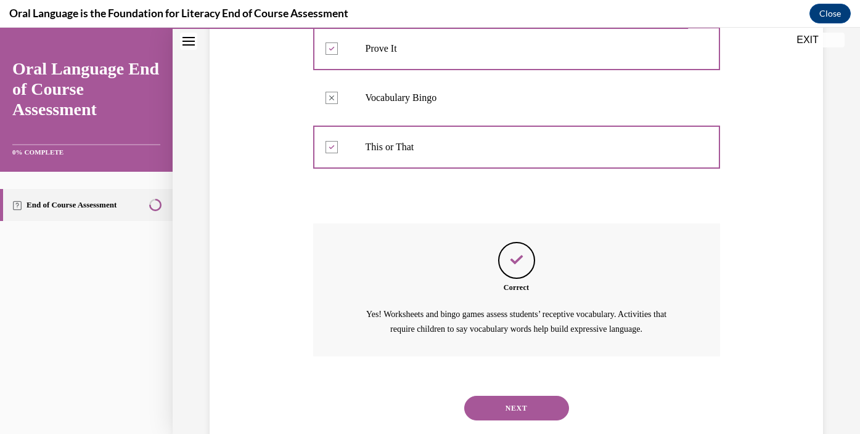
scroll to position [371, 0]
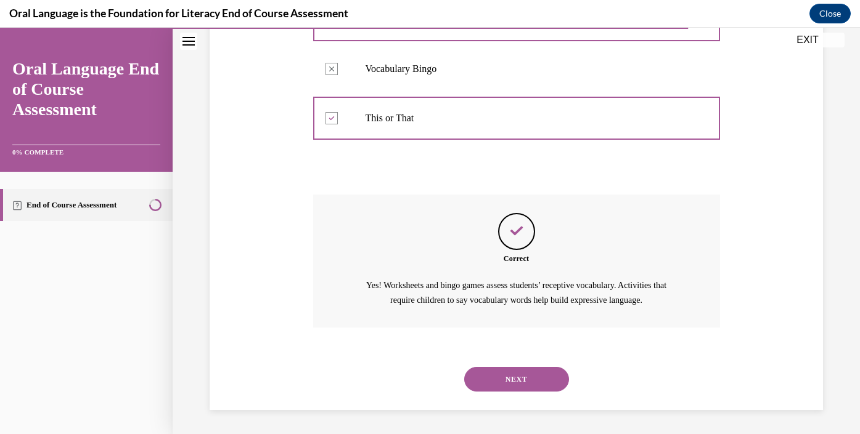
click at [515, 377] on button "NEXT" at bounding box center [516, 379] width 105 height 25
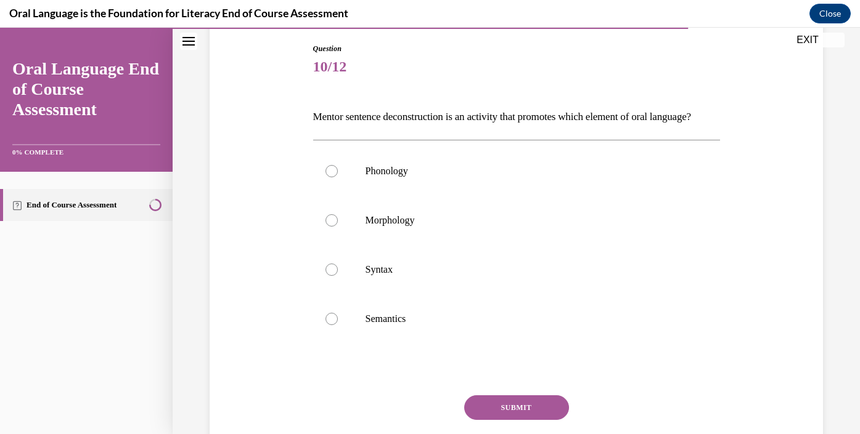
scroll to position [129, 0]
click at [354, 294] on label "Syntax" at bounding box center [516, 269] width 407 height 49
click at [338, 275] on input "Syntax" at bounding box center [331, 269] width 12 height 12
radio input "true"
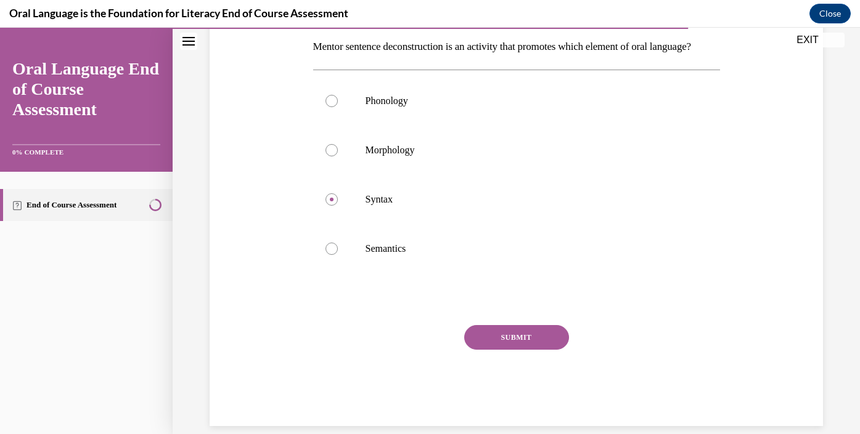
scroll to position [195, 0]
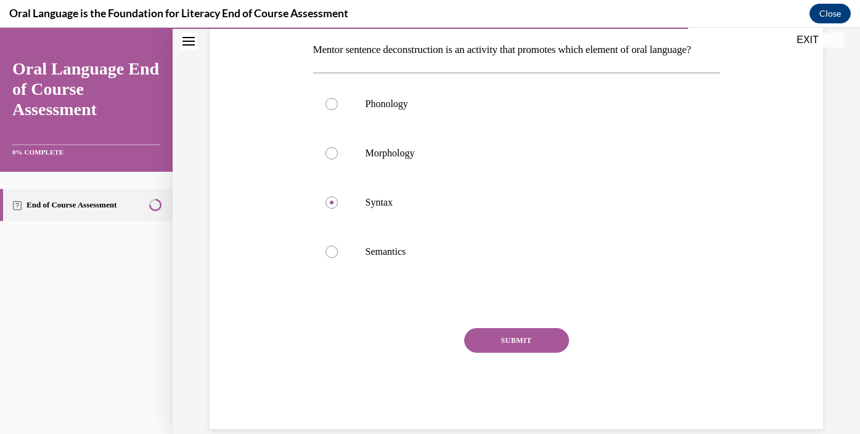
click at [511, 353] on button "SUBMIT" at bounding box center [516, 340] width 105 height 25
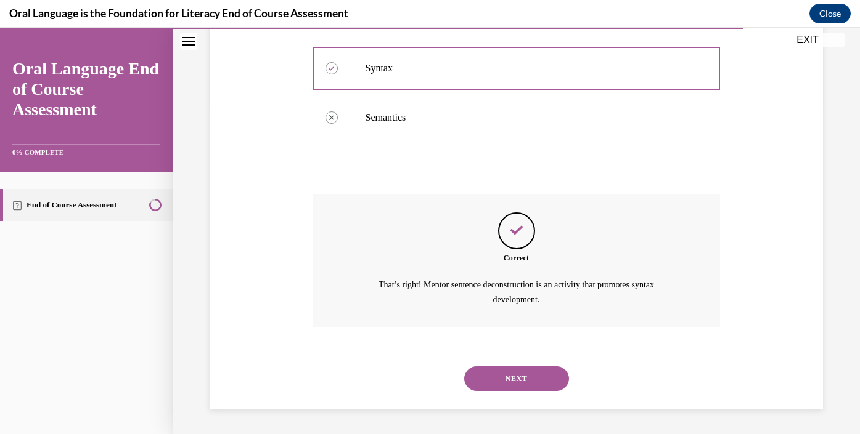
scroll to position [350, 0]
click at [512, 382] on button "NEXT" at bounding box center [516, 379] width 105 height 25
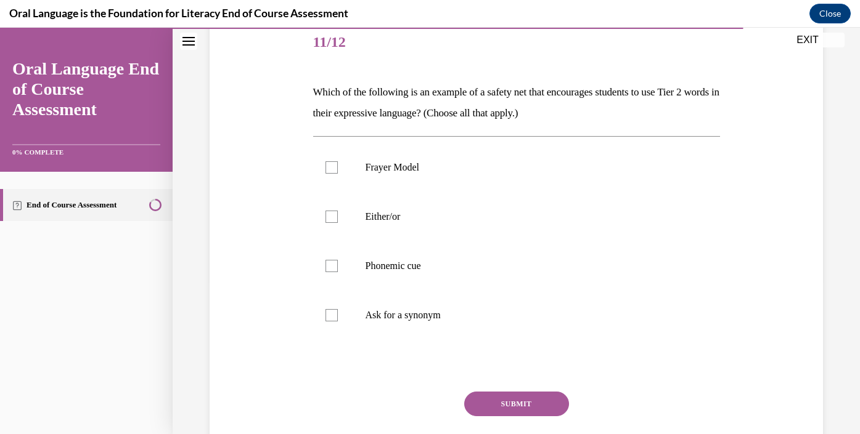
scroll to position [154, 0]
click at [366, 220] on p "Either/or" at bounding box center [526, 215] width 323 height 12
click at [338, 220] on input "Either/or" at bounding box center [331, 215] width 12 height 12
checkbox input "true"
click at [495, 401] on button "SUBMIT" at bounding box center [516, 403] width 105 height 25
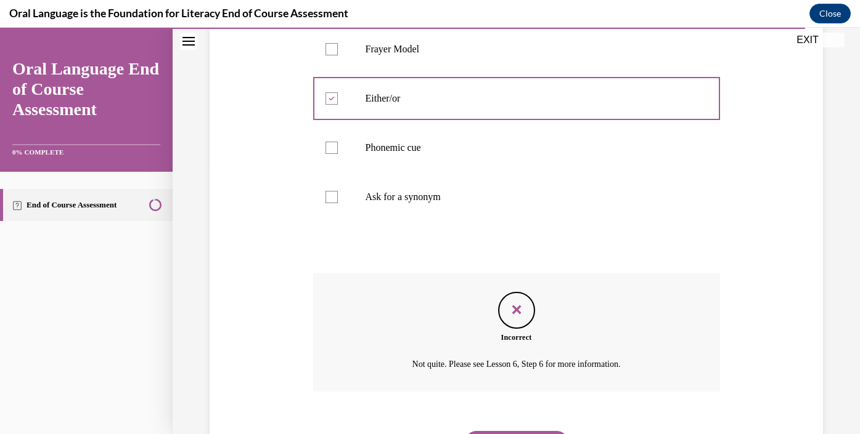
scroll to position [336, 0]
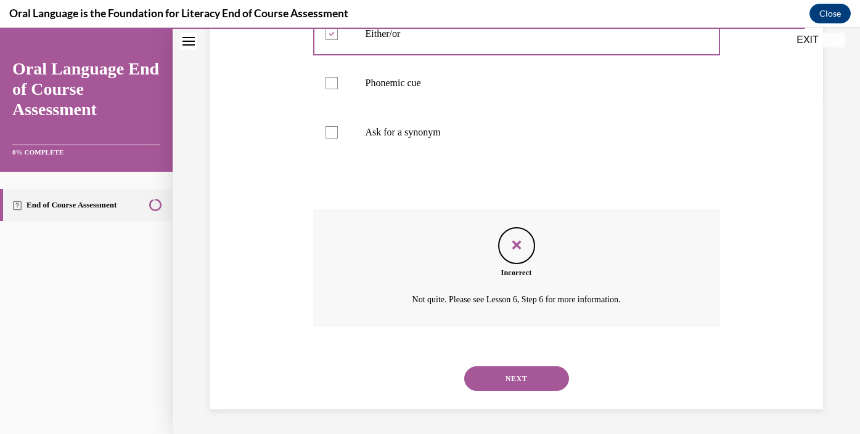
click at [494, 376] on button "NEXT" at bounding box center [516, 379] width 105 height 25
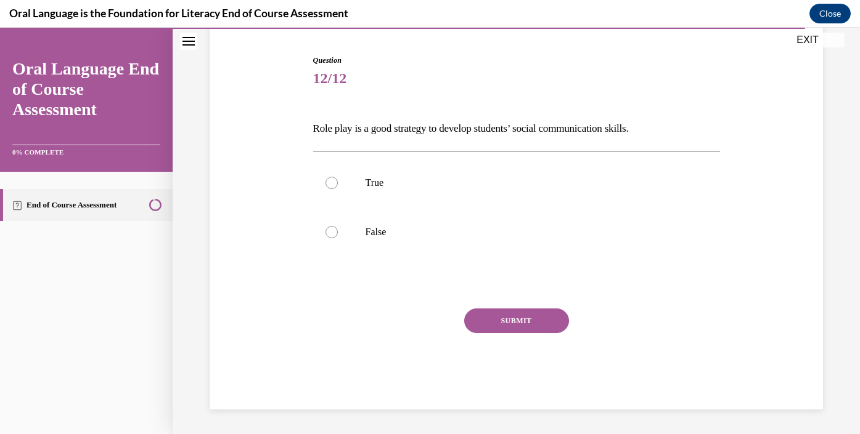
scroll to position [116, 0]
click at [383, 193] on label "True" at bounding box center [516, 182] width 407 height 49
click at [338, 189] on input "True" at bounding box center [331, 183] width 12 height 12
radio input "true"
click at [490, 320] on button "SUBMIT" at bounding box center [516, 321] width 105 height 25
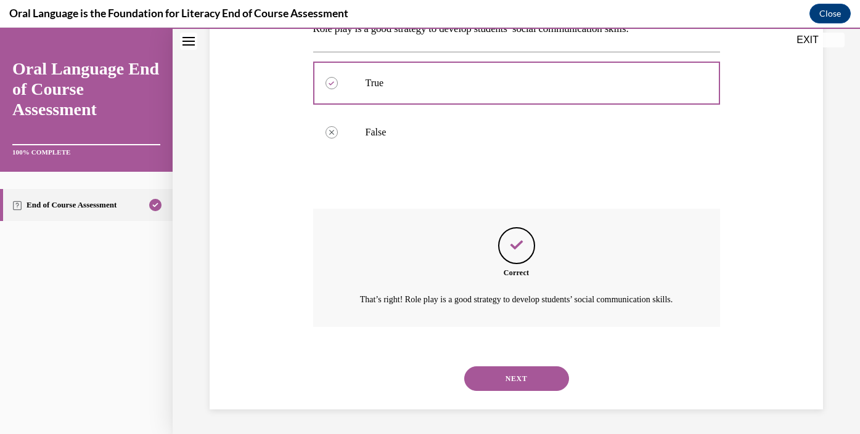
scroll to position [230, 0]
click at [503, 373] on button "NEXT" at bounding box center [516, 379] width 105 height 25
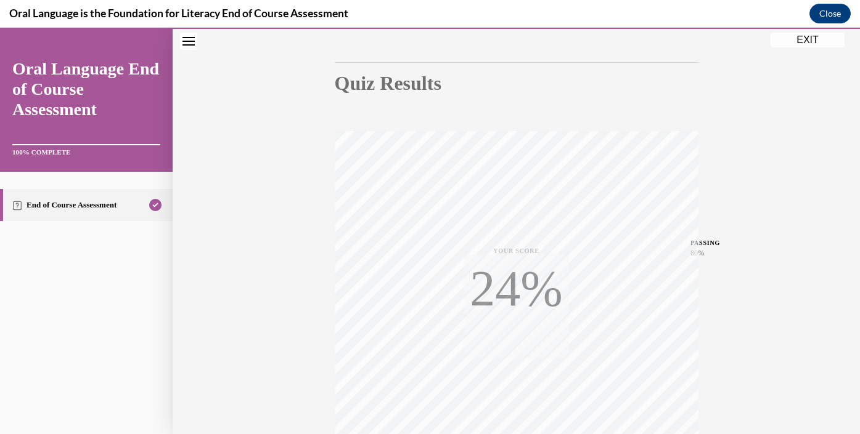
scroll to position [225, 0]
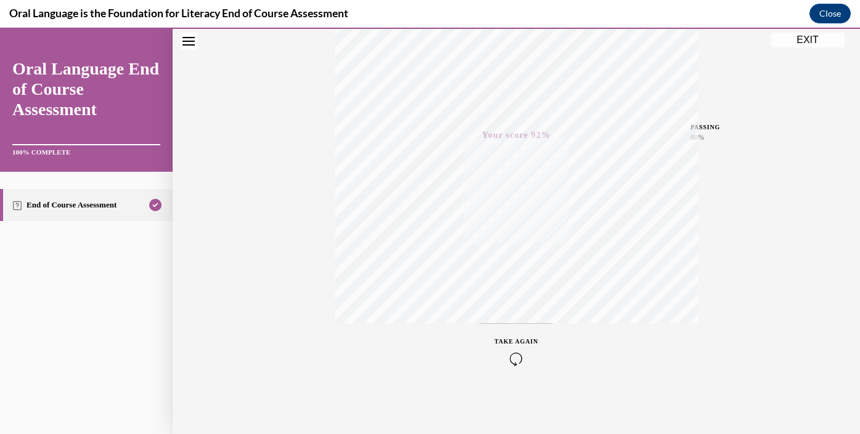
click at [801, 41] on button "EXIT" at bounding box center [807, 40] width 74 height 15
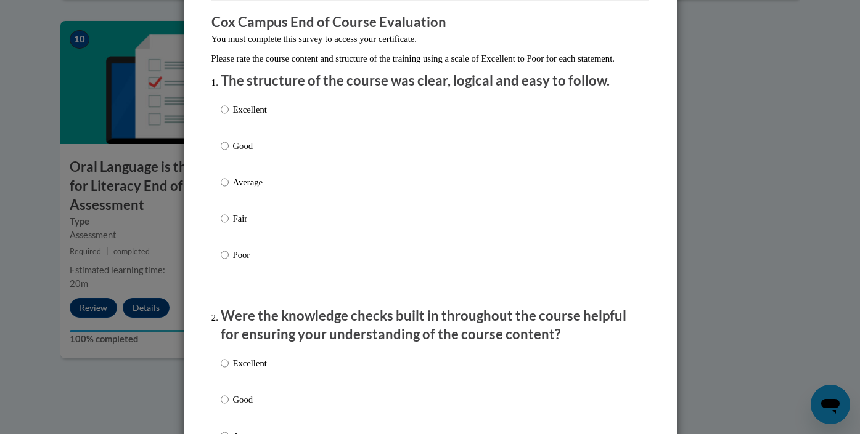
scroll to position [102, 0]
click at [230, 118] on label "Excellent" at bounding box center [244, 118] width 46 height 33
click at [229, 115] on input "Excellent" at bounding box center [225, 109] width 8 height 14
radio input "true"
click at [224, 152] on input "Good" at bounding box center [225, 145] width 8 height 14
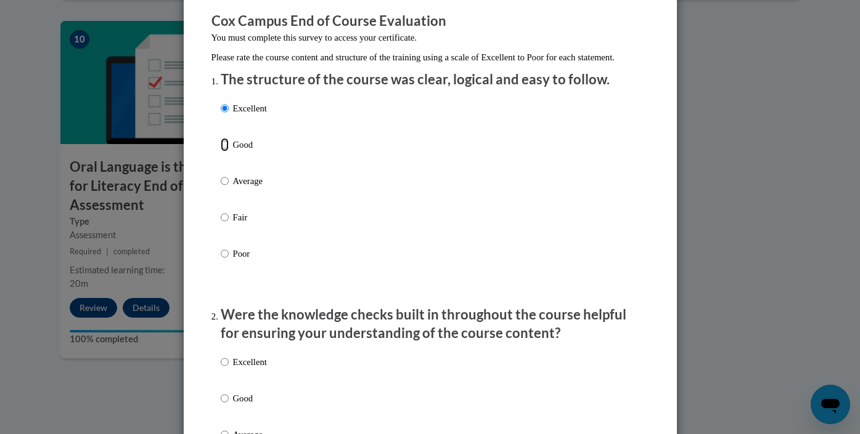
radio input "true"
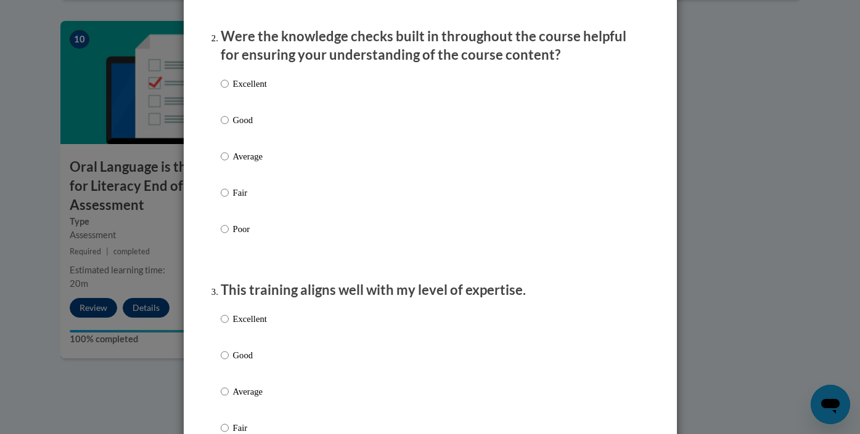
scroll to position [381, 0]
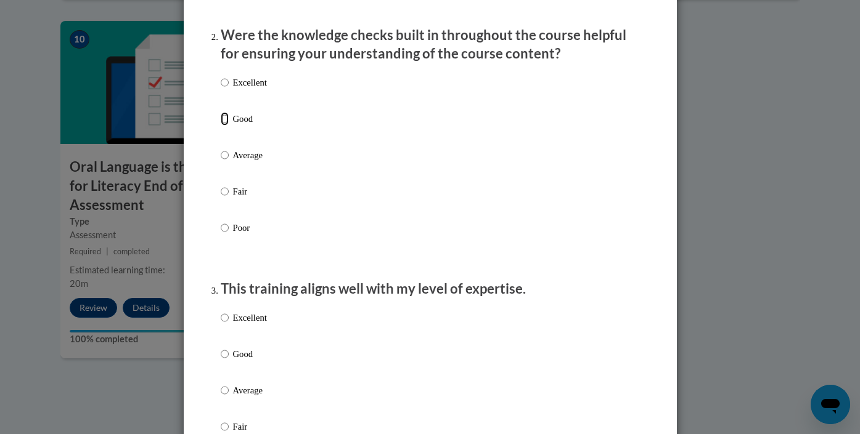
click at [225, 126] on input "Good" at bounding box center [225, 119] width 8 height 14
radio input "true"
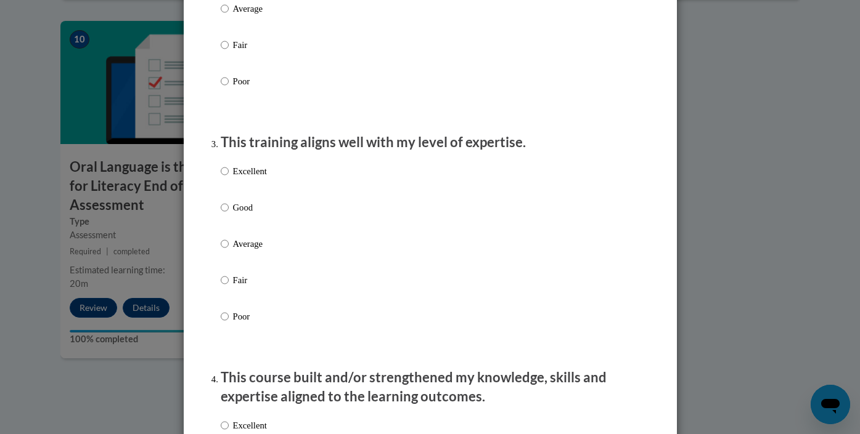
scroll to position [532, 0]
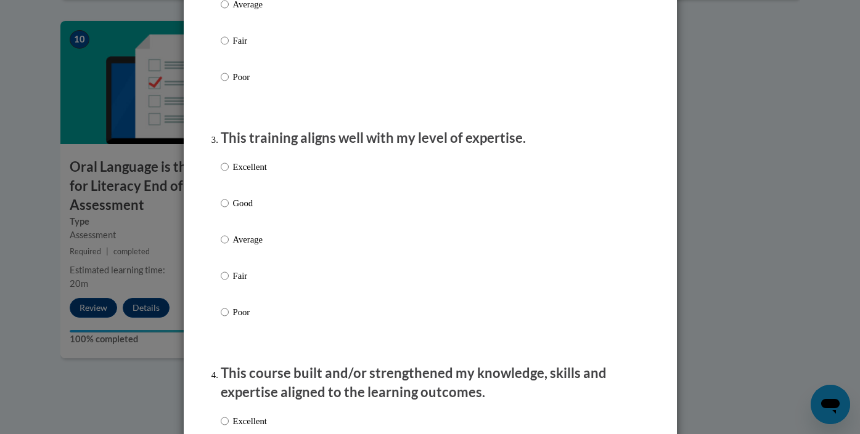
click at [237, 210] on p "Good" at bounding box center [250, 204] width 34 height 14
click at [229, 210] on input "Good" at bounding box center [225, 204] width 8 height 14
radio input "true"
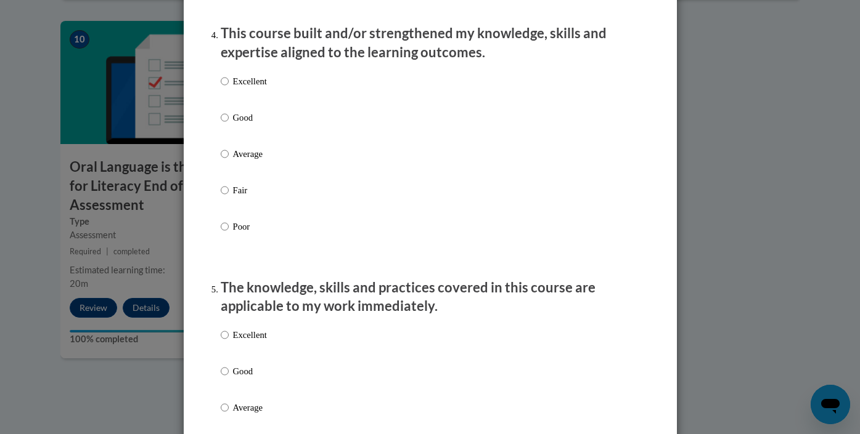
scroll to position [887, 0]
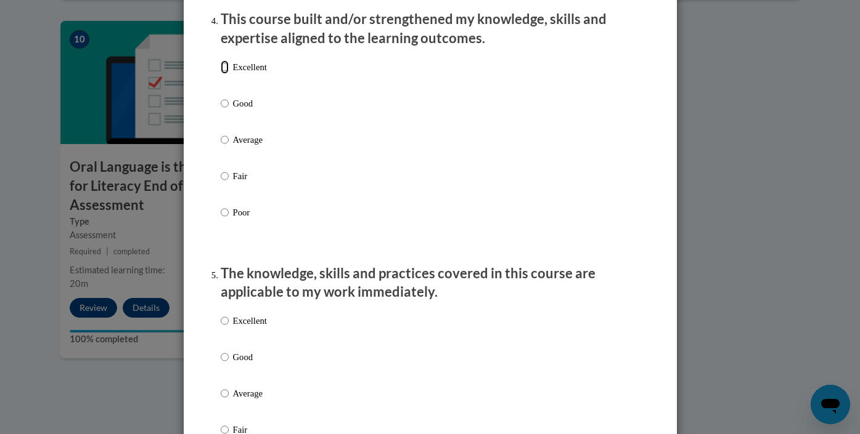
click at [226, 74] on input "Excellent" at bounding box center [225, 67] width 8 height 14
radio input "true"
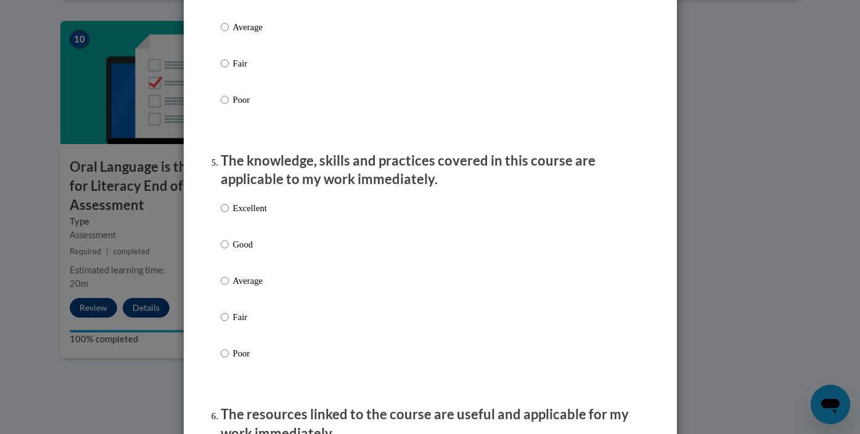
scroll to position [1029, 0]
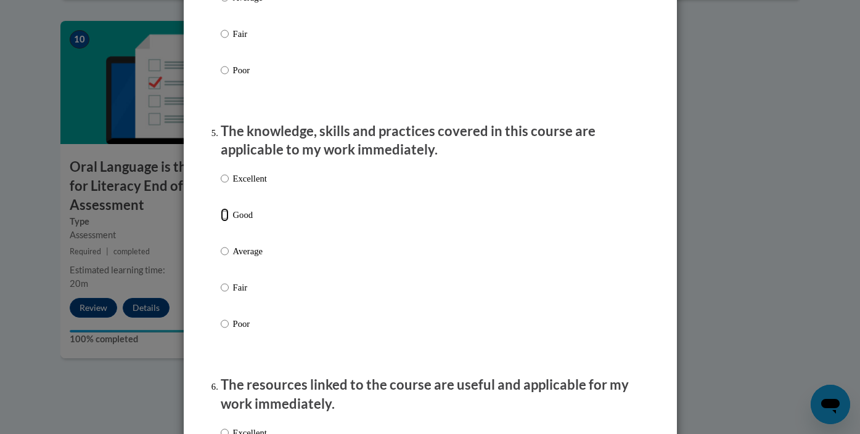
click at [226, 222] on input "Good" at bounding box center [225, 215] width 8 height 14
radio input "true"
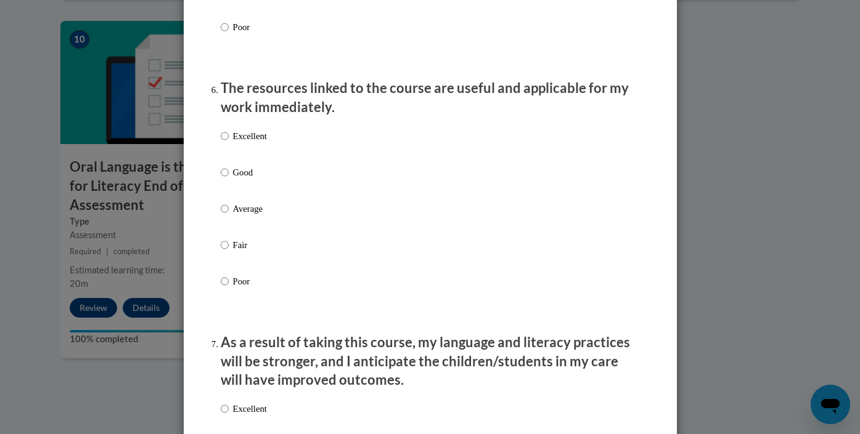
scroll to position [1324, 0]
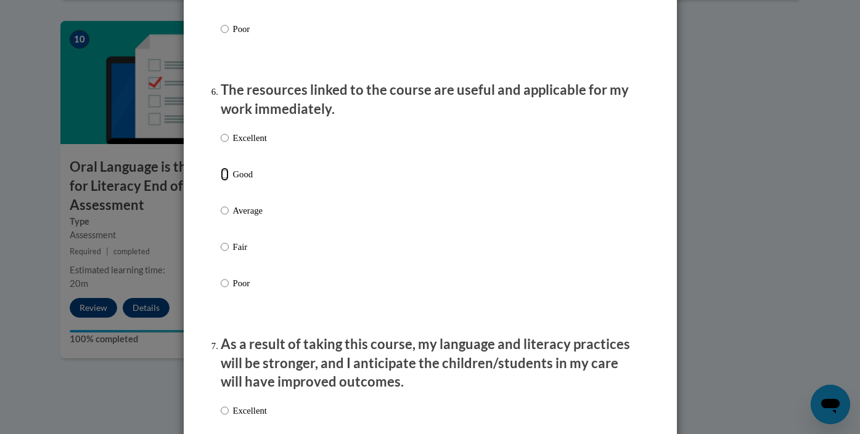
click at [226, 181] on input "Good" at bounding box center [225, 175] width 8 height 14
radio input "true"
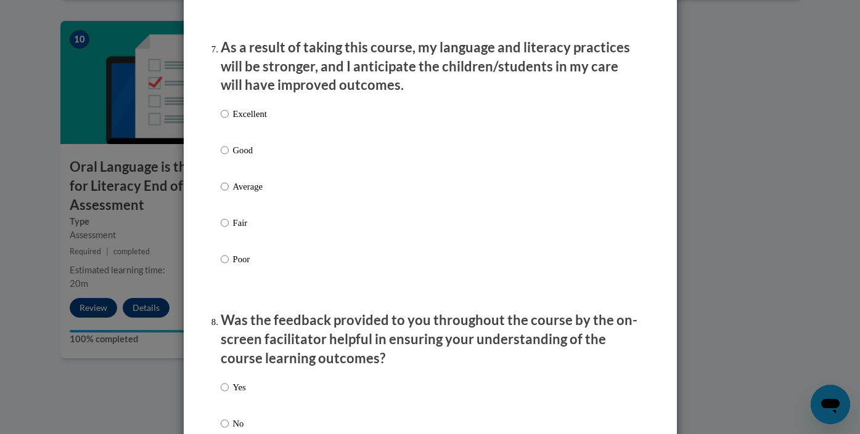
scroll to position [1661, 0]
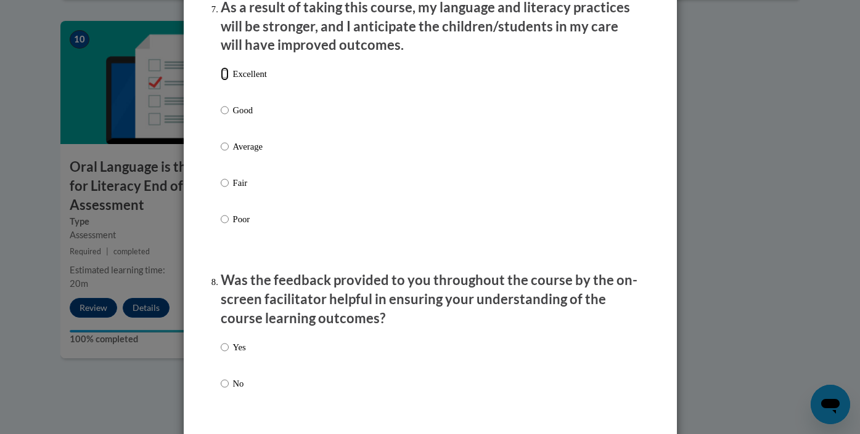
click at [227, 81] on input "Excellent" at bounding box center [225, 74] width 8 height 14
radio input "true"
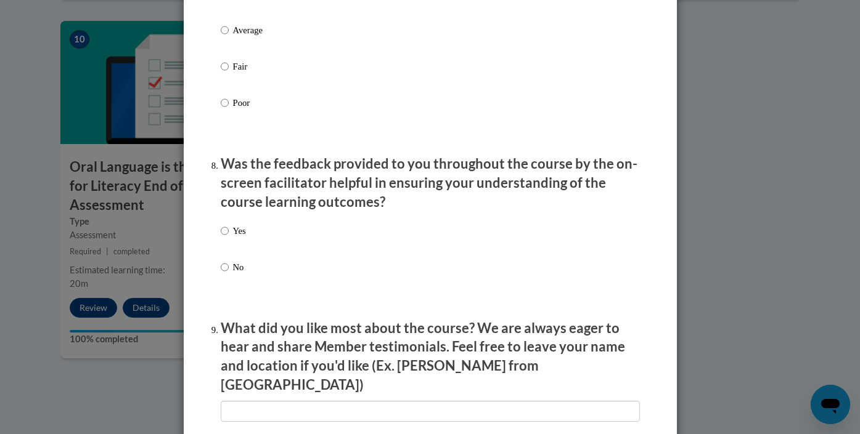
scroll to position [1782, 0]
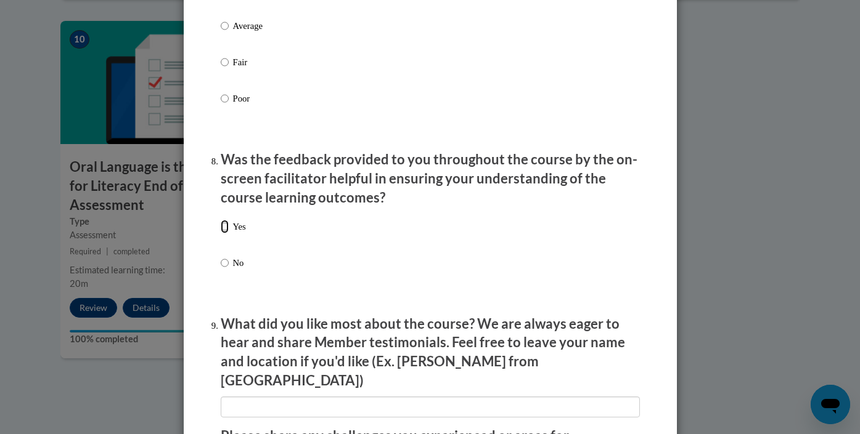
click at [227, 234] on input "Yes" at bounding box center [225, 227] width 8 height 14
radio input "true"
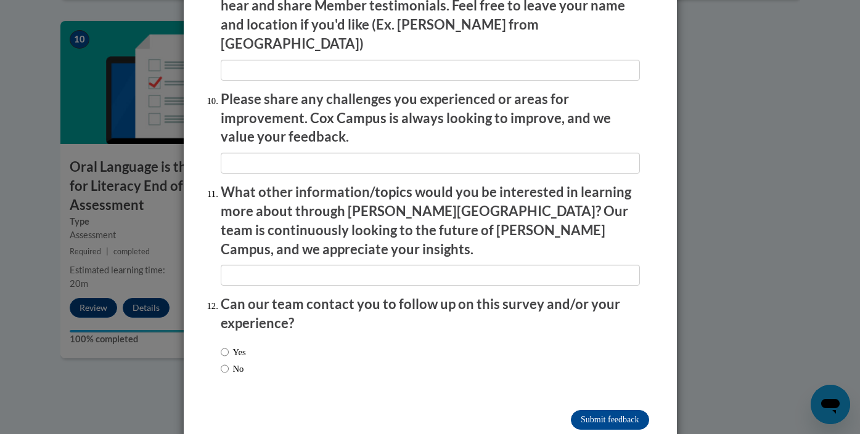
scroll to position [2129, 0]
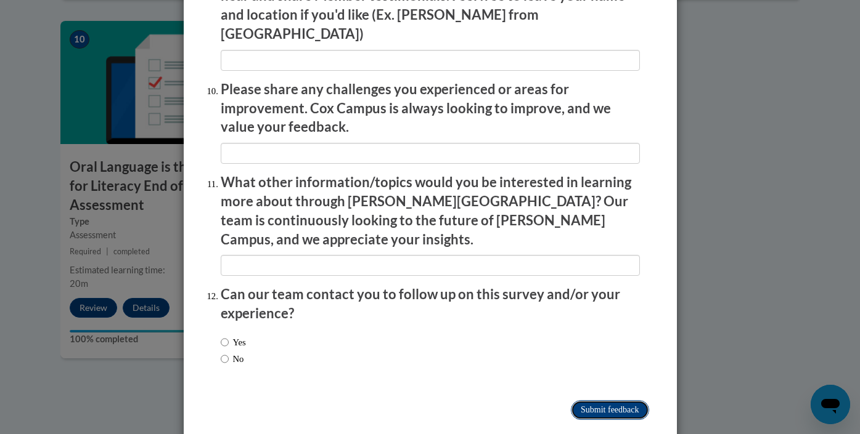
click at [595, 401] on input "Submit feedback" at bounding box center [610, 411] width 78 height 20
